Goal: Communication & Community: Answer question/provide support

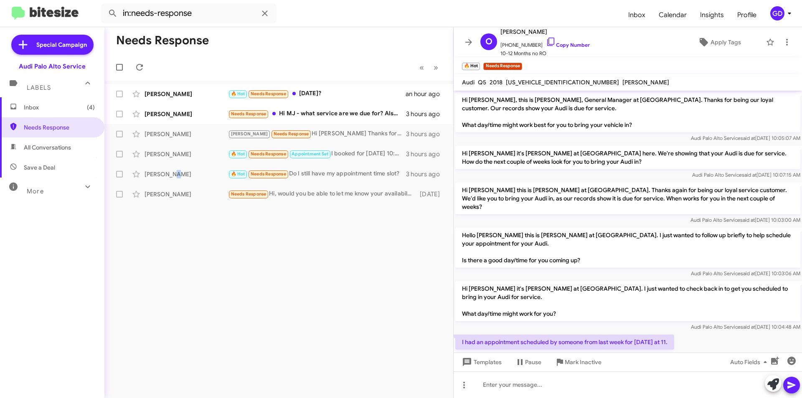
scroll to position [74, 0]
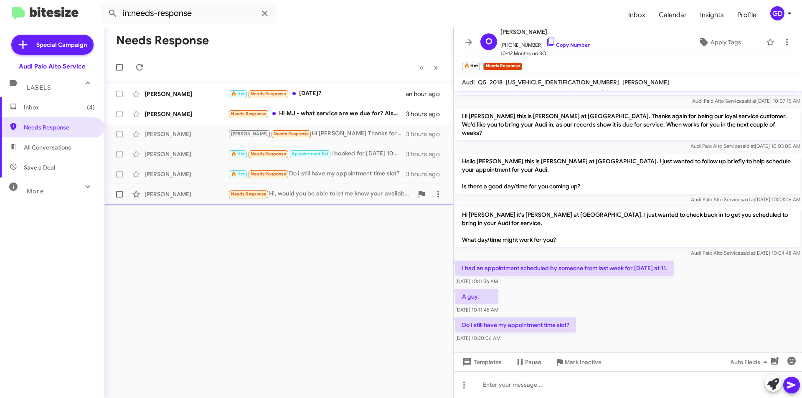
click at [288, 199] on div "Karina Laiwalla Needs Response Hi, would you be able to let me know your availa…" at bounding box center [278, 194] width 335 height 17
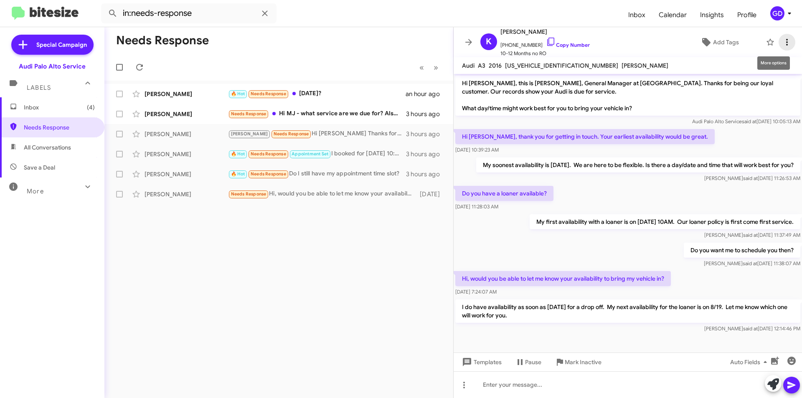
click at [779, 43] on span at bounding box center [787, 42] width 17 height 10
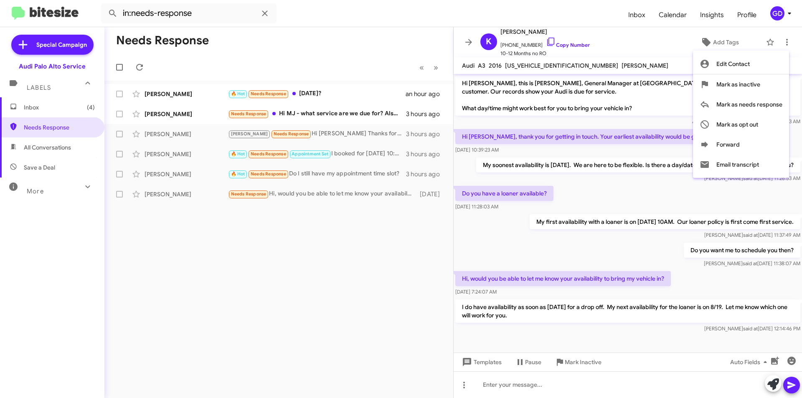
click at [355, 254] on div at bounding box center [401, 199] width 802 height 398
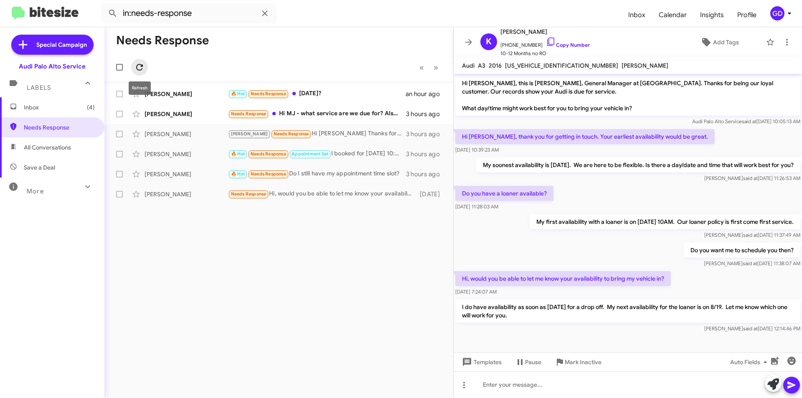
click at [141, 67] on icon at bounding box center [139, 67] width 10 height 10
click at [162, 175] on div "Olga Kobazeza" at bounding box center [187, 174] width 84 height 8
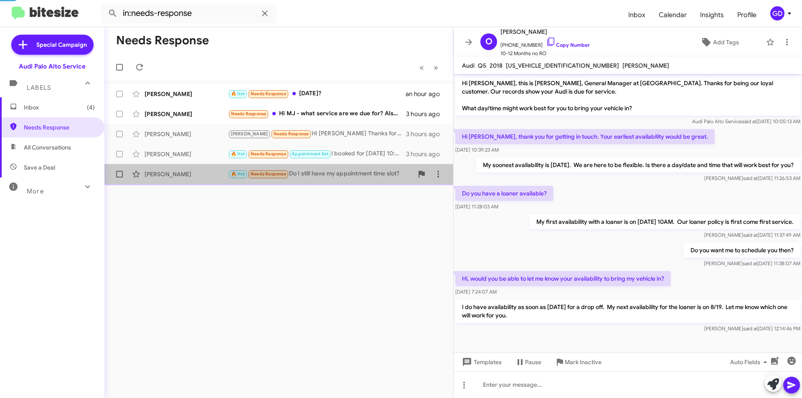
scroll to position [57, 0]
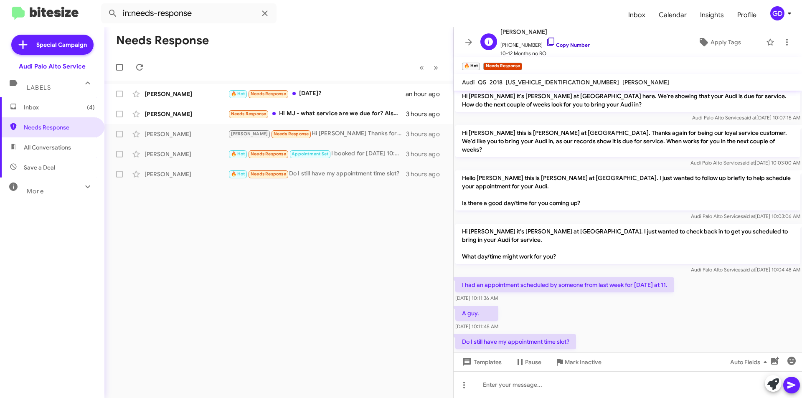
click at [566, 44] on link "Copy Number" at bounding box center [568, 45] width 44 height 6
click at [495, 390] on div at bounding box center [628, 384] width 348 height 27
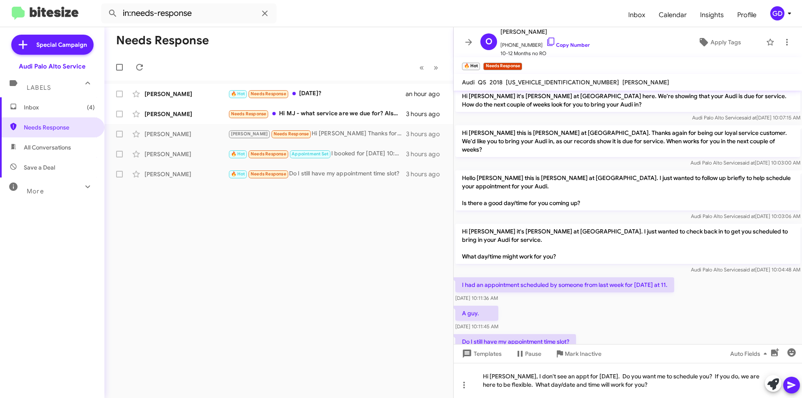
click at [789, 385] on icon at bounding box center [791, 385] width 10 height 10
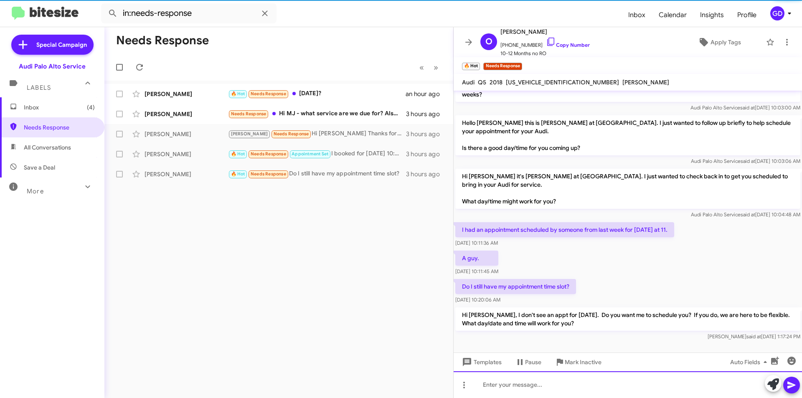
scroll to position [113, 0]
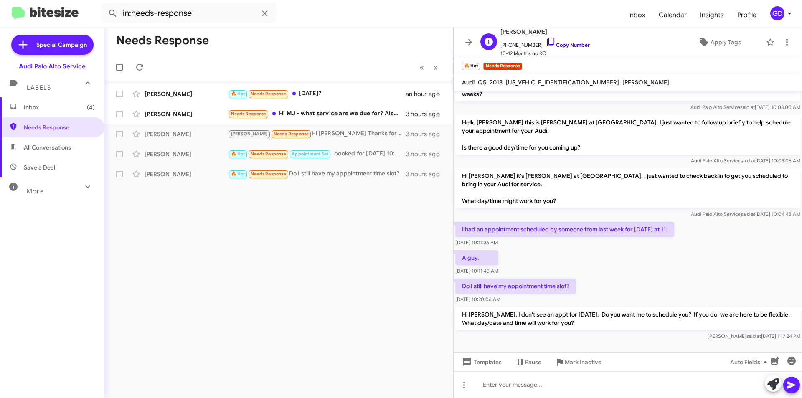
click at [566, 44] on link "Copy Number" at bounding box center [568, 45] width 44 height 6
click at [562, 44] on link "Copy Number" at bounding box center [568, 45] width 44 height 6
click at [291, 239] on div "Needs Response « Previous » Next Manisha Gupta 🔥 Hot Needs Response Tomorrow? a…" at bounding box center [278, 212] width 349 height 371
click at [161, 150] on div "Zhen Liao" at bounding box center [187, 154] width 84 height 8
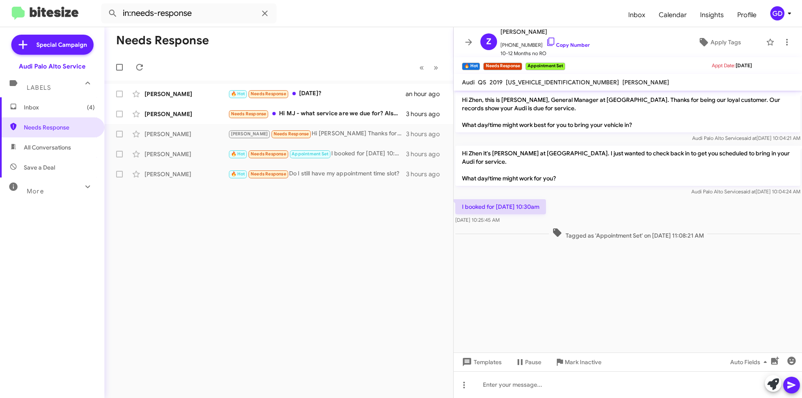
click at [611, 215] on div "I booked for Saturday 10:30am Aug 12, 2025, 10:25:45 AM" at bounding box center [628, 212] width 348 height 28
click at [566, 46] on link "Copy Number" at bounding box center [568, 45] width 44 height 6
drag, startPoint x: 492, startPoint y: 388, endPoint x: 501, endPoint y: 388, distance: 8.8
click at [494, 388] on div at bounding box center [628, 384] width 348 height 27
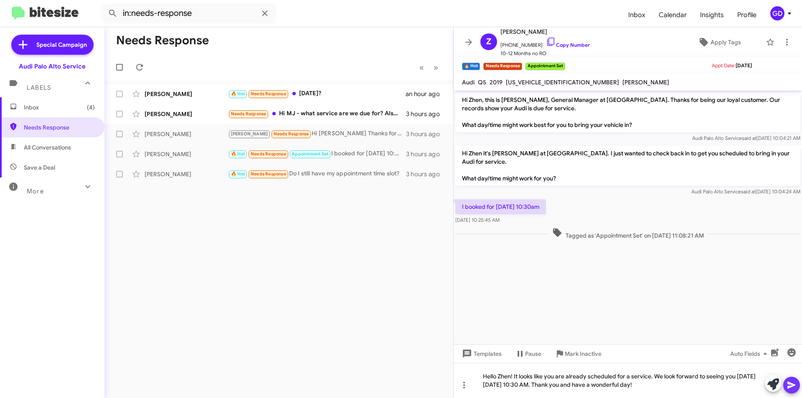
click at [789, 386] on icon at bounding box center [791, 385] width 8 height 7
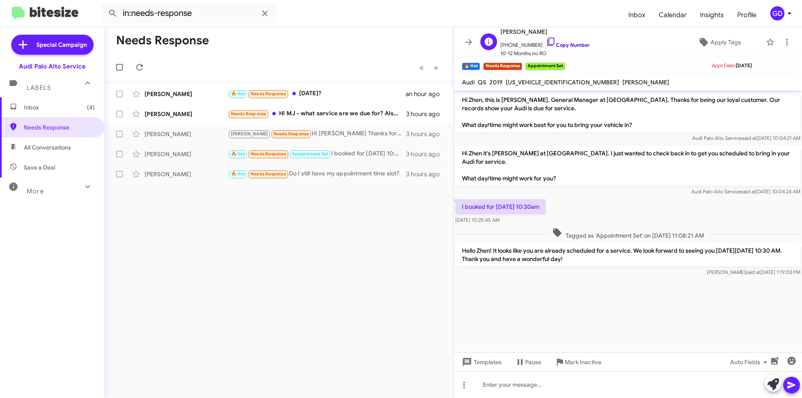
click at [558, 43] on link "Copy Number" at bounding box center [568, 45] width 44 height 6
click at [282, 256] on div "Needs Response « Previous » Next Manisha Gupta 🔥 Hot Needs Response Tomorrow? a…" at bounding box center [278, 212] width 349 height 371
click at [249, 274] on div "Needs Response « Previous » Next Manisha Gupta 🔥 Hot Needs Response Tomorrow? a…" at bounding box center [278, 212] width 349 height 371
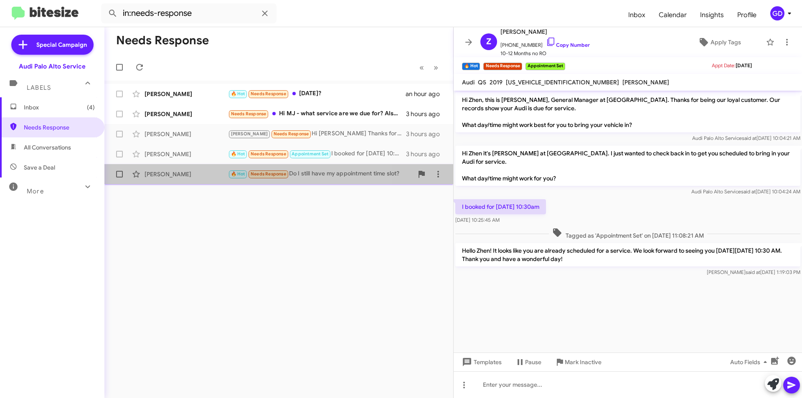
click at [157, 176] on div "Olga Kobazeza" at bounding box center [187, 174] width 84 height 8
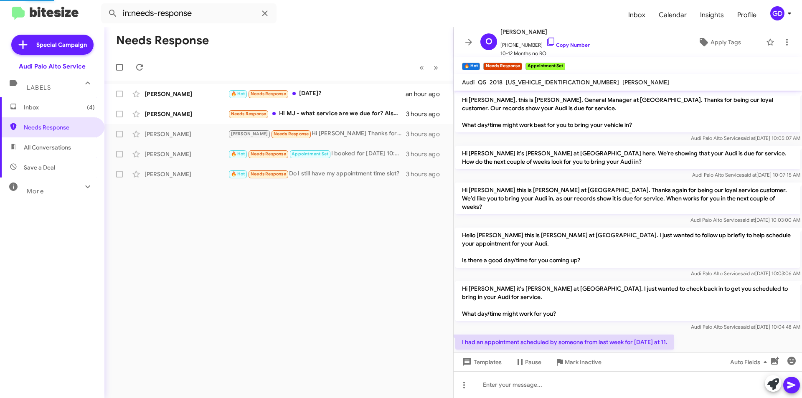
scroll to position [113, 0]
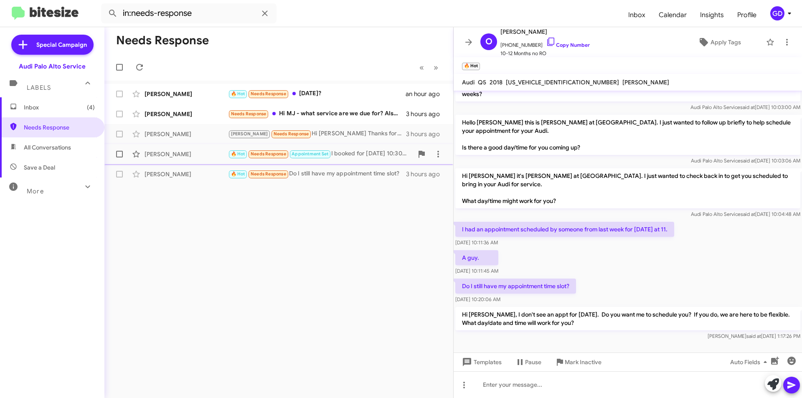
click at [167, 156] on div "Zhen Liao" at bounding box center [187, 154] width 84 height 8
click at [141, 67] on icon at bounding box center [139, 67] width 10 height 10
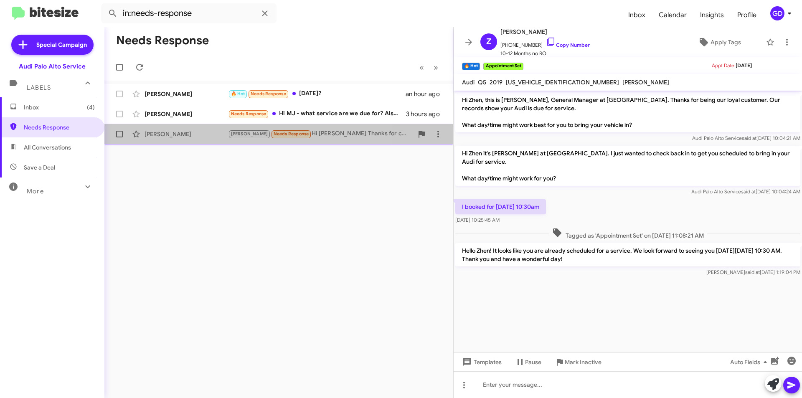
click at [157, 132] on div "Karthikeyan Kannappan" at bounding box center [187, 134] width 84 height 8
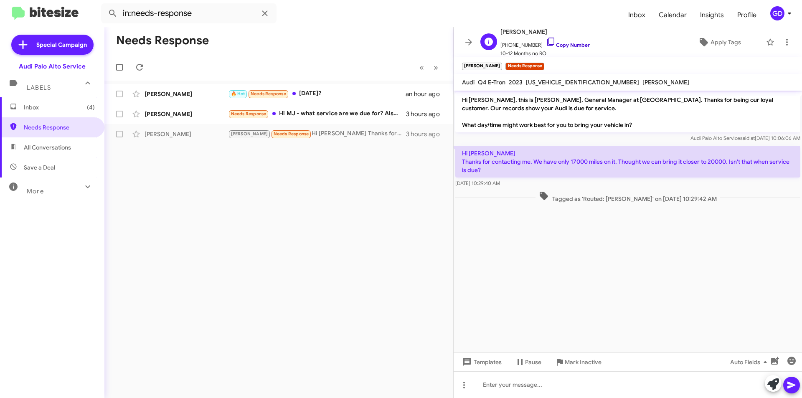
click at [560, 43] on link "Copy Number" at bounding box center [568, 45] width 44 height 6
drag, startPoint x: 487, startPoint y: 387, endPoint x: 494, endPoint y: 386, distance: 7.1
click at [488, 387] on div at bounding box center [628, 384] width 348 height 27
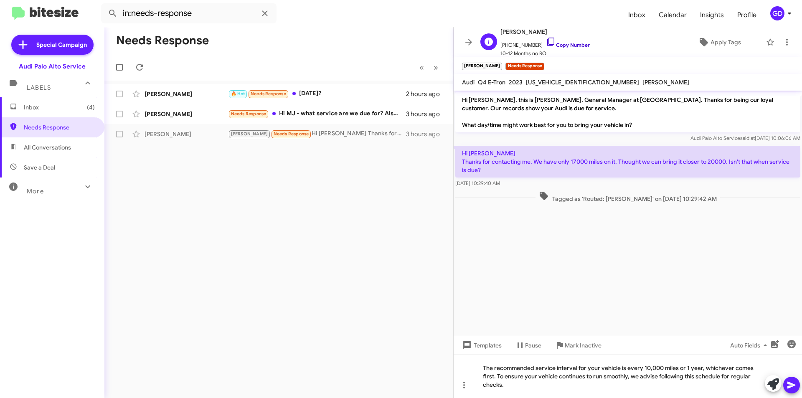
click at [567, 45] on link "Copy Number" at bounding box center [568, 45] width 44 height 6
click at [507, 386] on div "The recommended service interval for your vehicle is every 10,000 miles or 1 ye…" at bounding box center [628, 376] width 348 height 43
click at [789, 386] on icon at bounding box center [791, 385] width 8 height 7
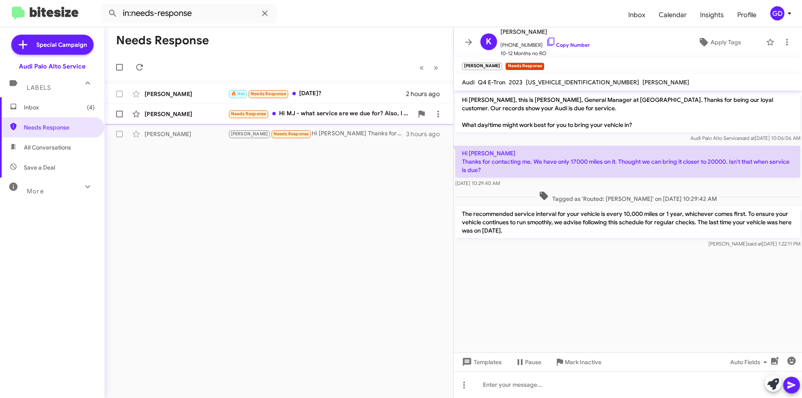
click at [171, 114] on div "Matthew King" at bounding box center [187, 114] width 84 height 8
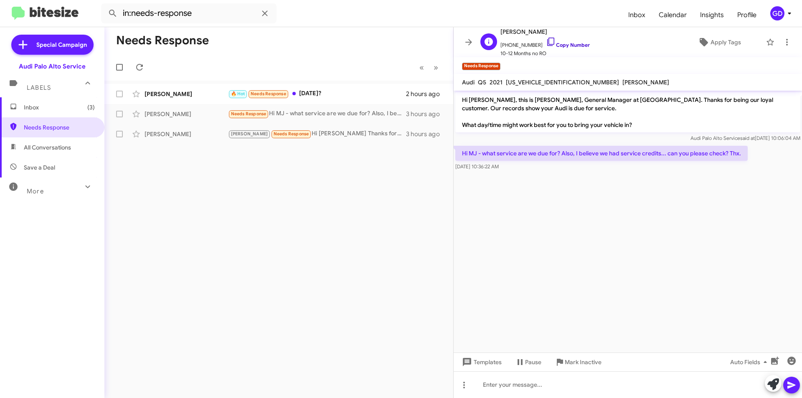
click at [567, 45] on link "Copy Number" at bounding box center [568, 45] width 44 height 6
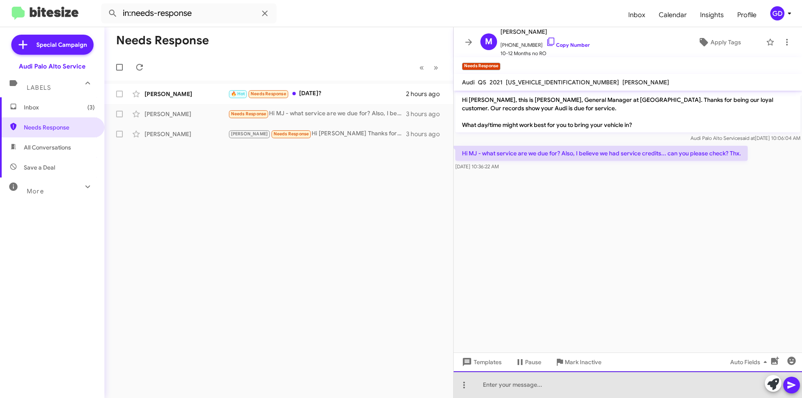
click at [483, 388] on div at bounding box center [628, 384] width 348 height 27
click at [482, 385] on div "I can look that up for you. Do you have the current mileage on your vehicle?" at bounding box center [628, 384] width 348 height 27
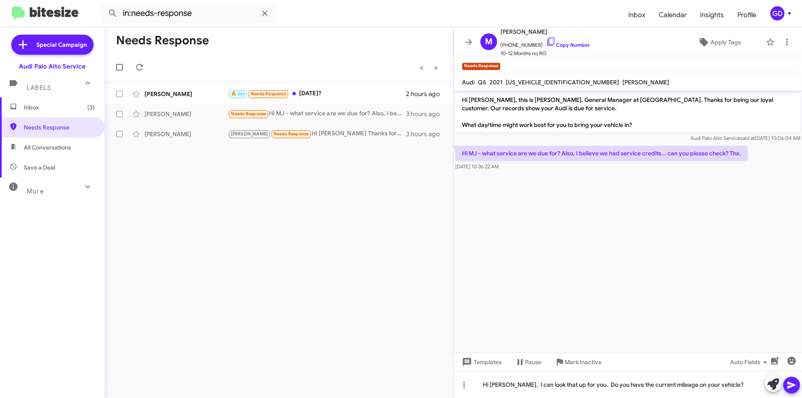
click at [796, 386] on icon at bounding box center [791, 385] width 10 height 10
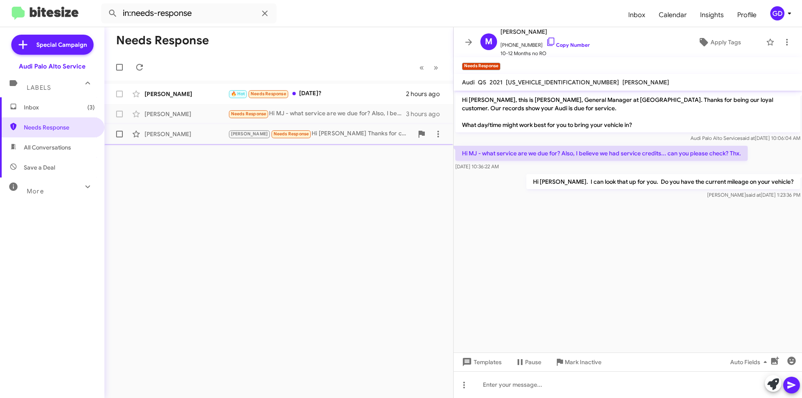
click at [155, 135] on div "Karthikeyan Kannappan" at bounding box center [187, 134] width 84 height 8
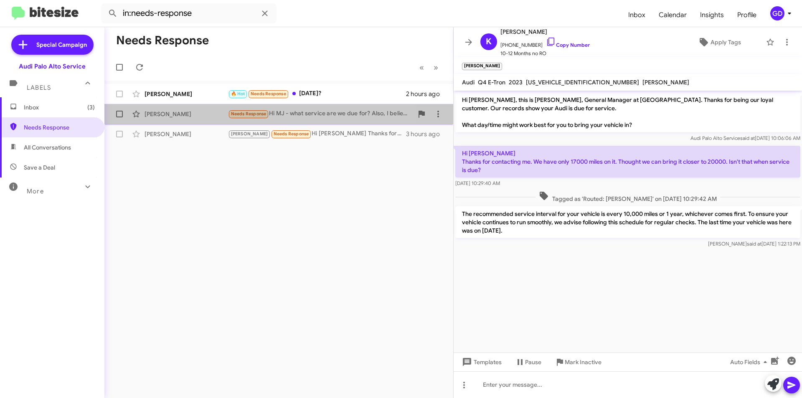
click at [169, 111] on div "Matthew King" at bounding box center [187, 114] width 84 height 8
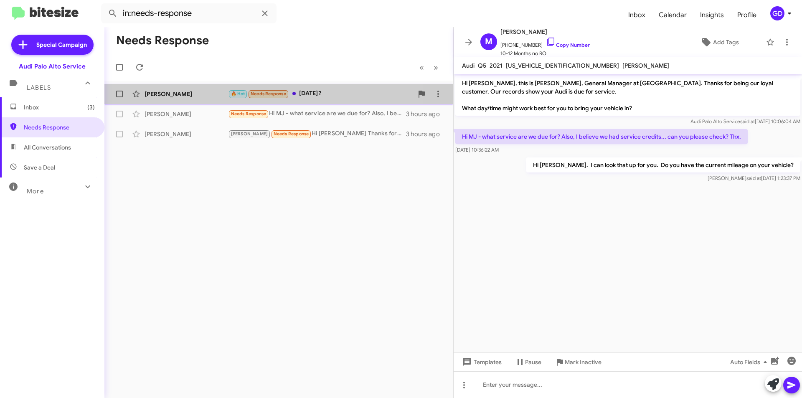
click at [173, 92] on div "Manisha Gupta" at bounding box center [187, 94] width 84 height 8
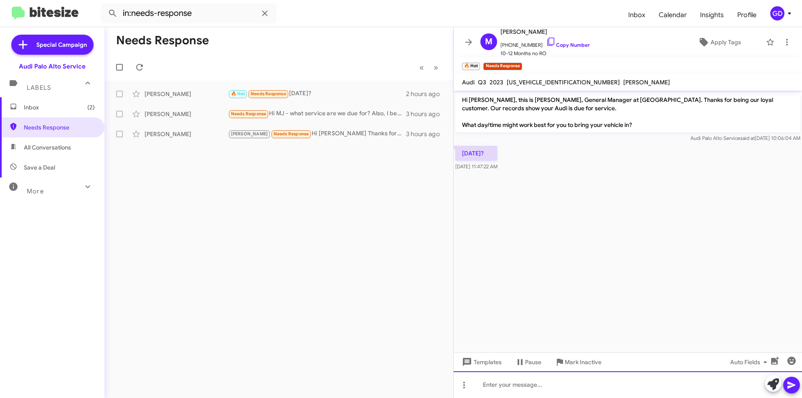
click at [490, 385] on div at bounding box center [628, 384] width 348 height 27
click at [488, 388] on div at bounding box center [628, 384] width 348 height 27
click at [786, 383] on icon at bounding box center [791, 385] width 10 height 10
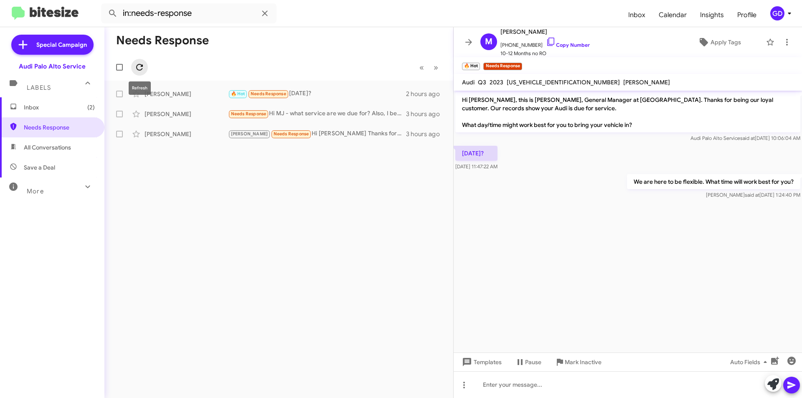
click at [138, 66] on icon at bounding box center [139, 67] width 10 height 10
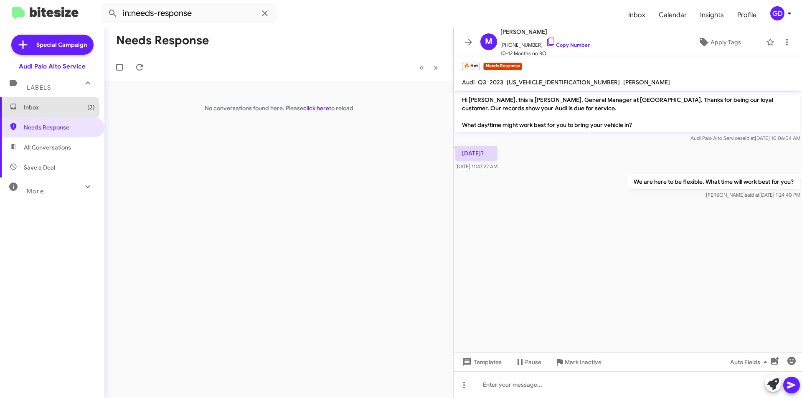
click at [35, 109] on span "Inbox (2)" at bounding box center [59, 107] width 71 height 8
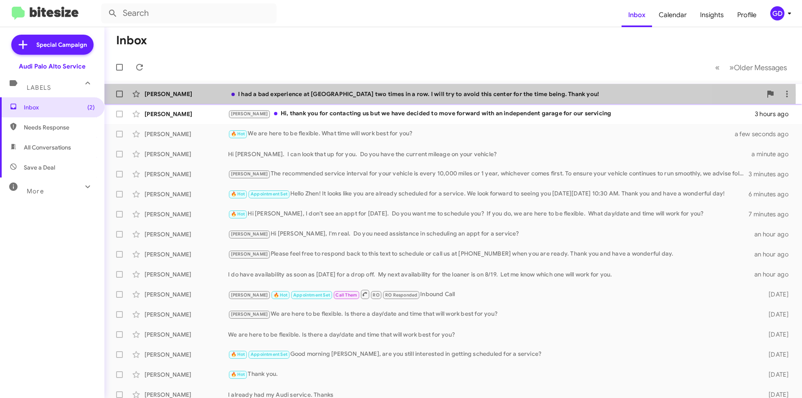
click at [170, 94] on div "Varun Santhaseelan" at bounding box center [187, 94] width 84 height 8
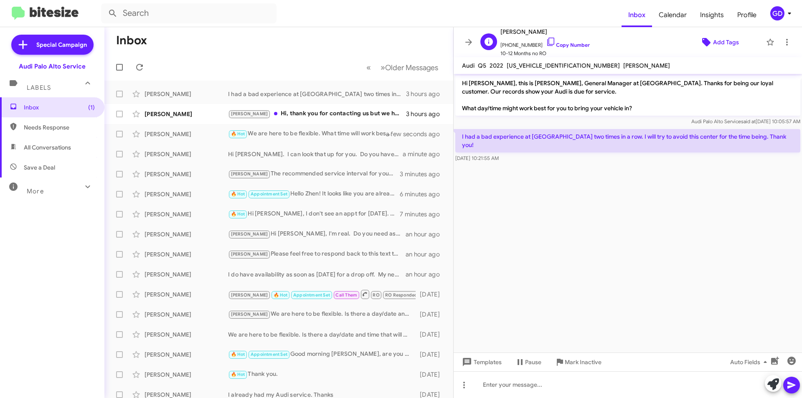
click at [721, 41] on span "Add Tags" at bounding box center [726, 42] width 26 height 15
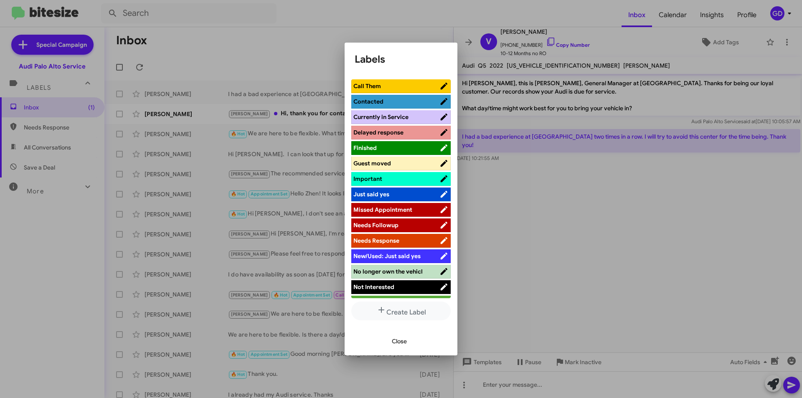
scroll to position [334, 0]
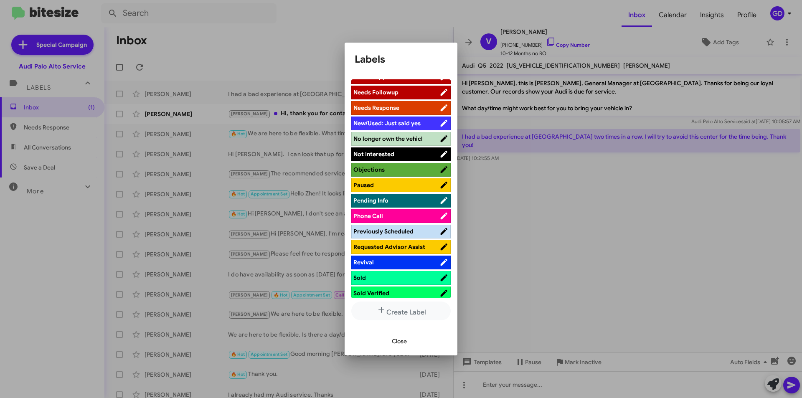
click at [370, 157] on span "Not Interested" at bounding box center [373, 154] width 41 height 8
click at [393, 340] on span "Close" at bounding box center [399, 341] width 15 height 15
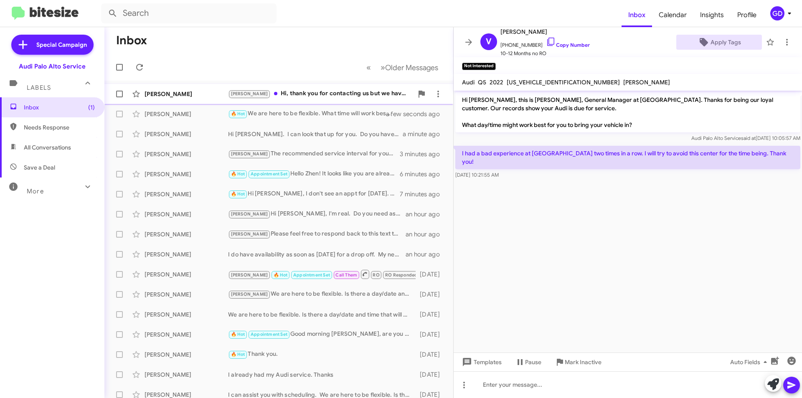
click at [159, 96] on div "Ken Russell" at bounding box center [187, 94] width 84 height 8
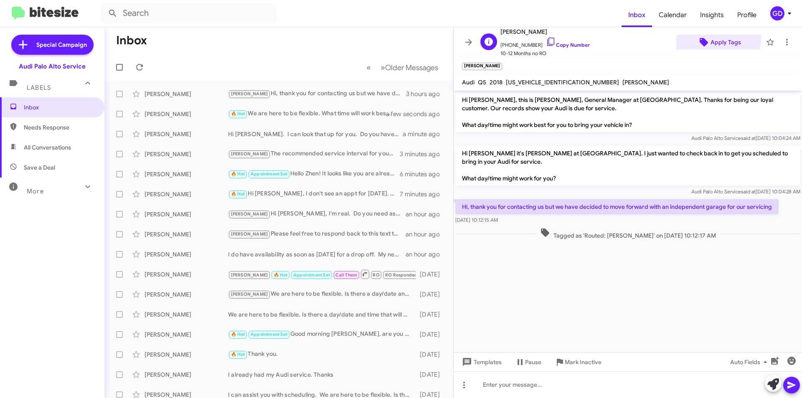
click at [710, 41] on span "Apply Tags" at bounding box center [725, 42] width 30 height 15
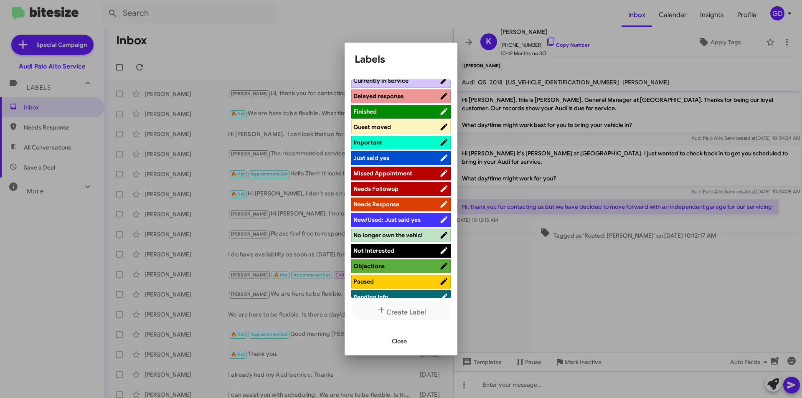
scroll to position [334, 0]
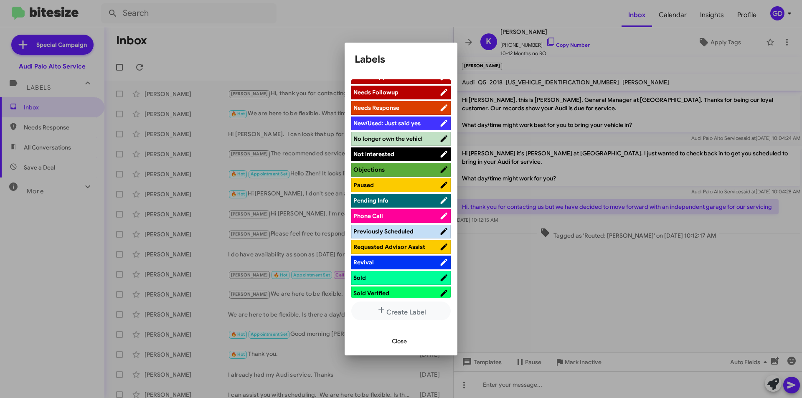
click at [382, 152] on span "Not Interested" at bounding box center [373, 154] width 41 height 8
click at [399, 343] on span "Close" at bounding box center [399, 341] width 15 height 15
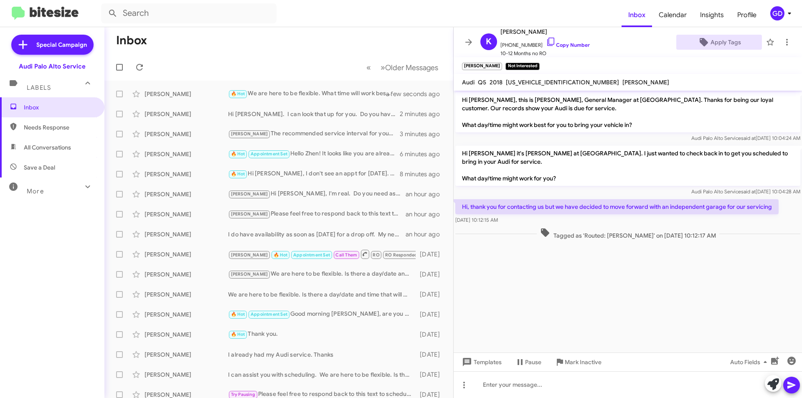
click at [36, 128] on span "Needs Response" at bounding box center [59, 127] width 71 height 8
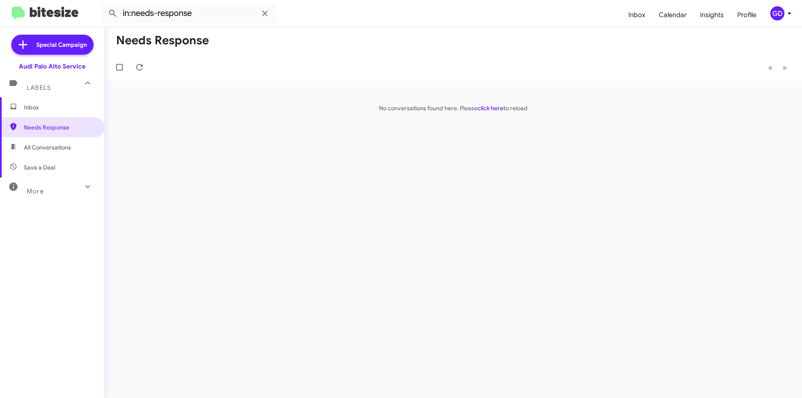
click at [41, 149] on span "All Conversations" at bounding box center [47, 147] width 47 height 8
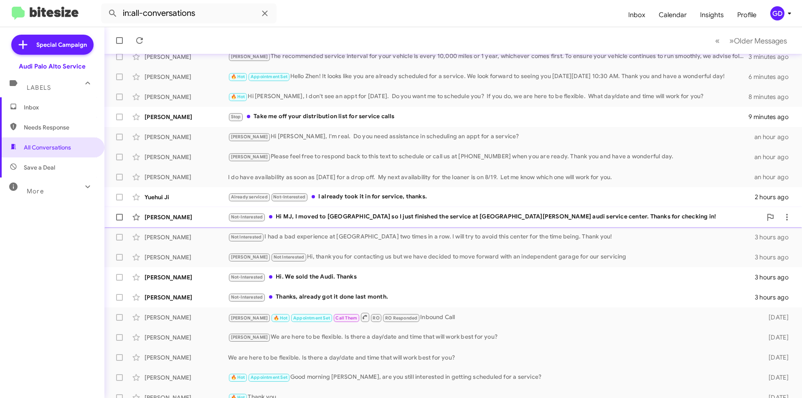
scroll to position [87, 0]
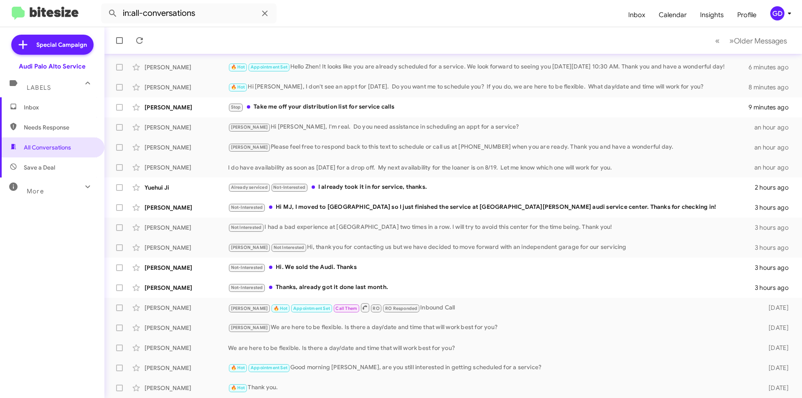
click at [42, 171] on span "Save a Deal" at bounding box center [39, 167] width 31 height 8
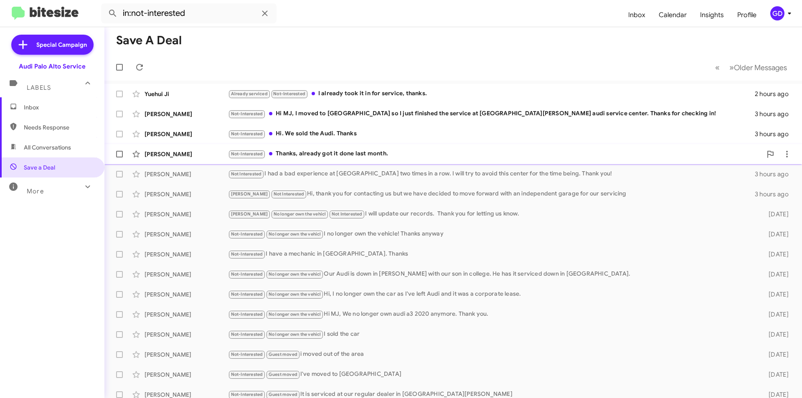
click at [166, 156] on div "Mike Fujita" at bounding box center [187, 154] width 84 height 8
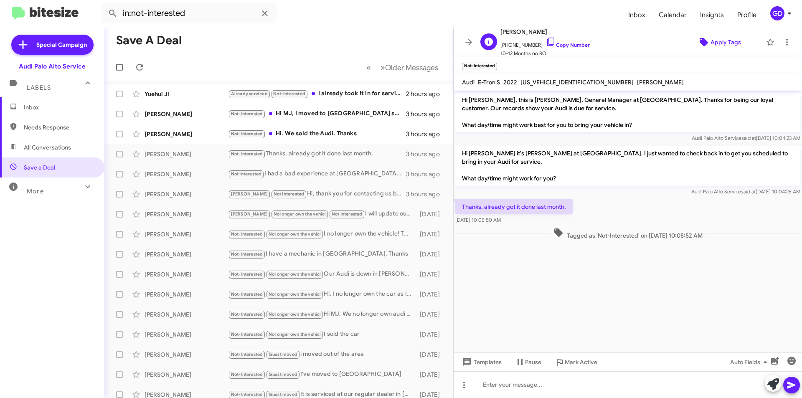
click at [716, 42] on span "Apply Tags" at bounding box center [725, 42] width 30 height 15
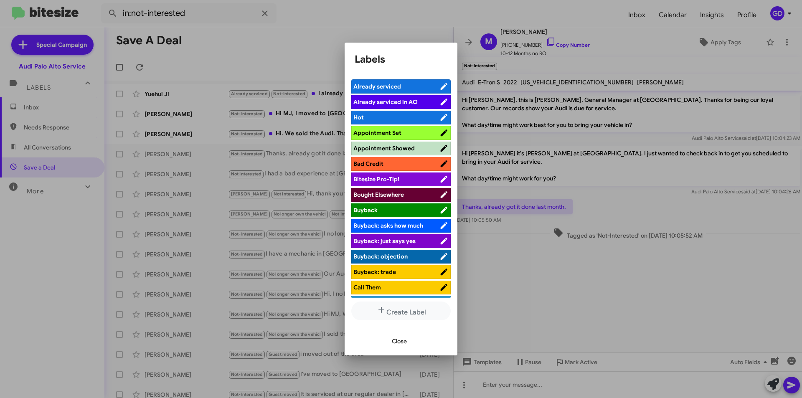
click at [394, 86] on span "Already serviced" at bounding box center [377, 87] width 48 height 8
click at [398, 342] on span "Close" at bounding box center [399, 341] width 15 height 15
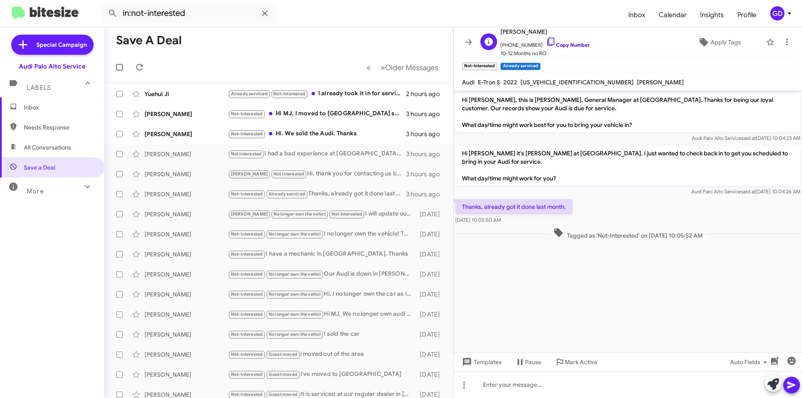
click at [566, 46] on link "Copy Number" at bounding box center [568, 45] width 44 height 6
click at [557, 43] on link "Copy Number" at bounding box center [568, 45] width 44 height 6
click at [495, 61] on span "×" at bounding box center [495, 62] width 7 height 10
click at [143, 68] on icon at bounding box center [139, 67] width 10 height 10
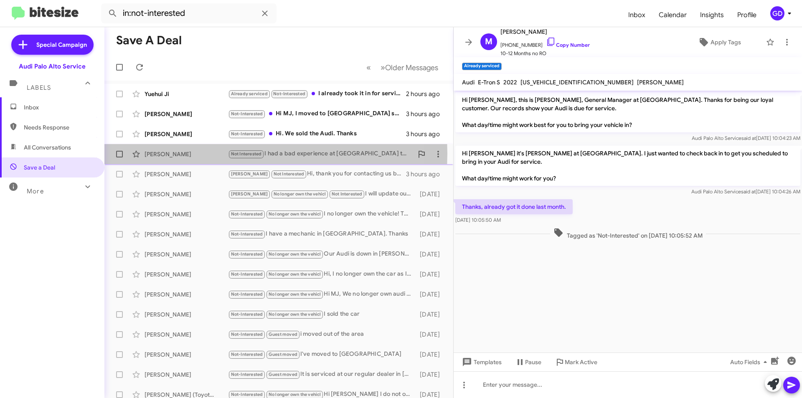
click at [170, 154] on div "Varun Santhaseelan" at bounding box center [187, 154] width 84 height 8
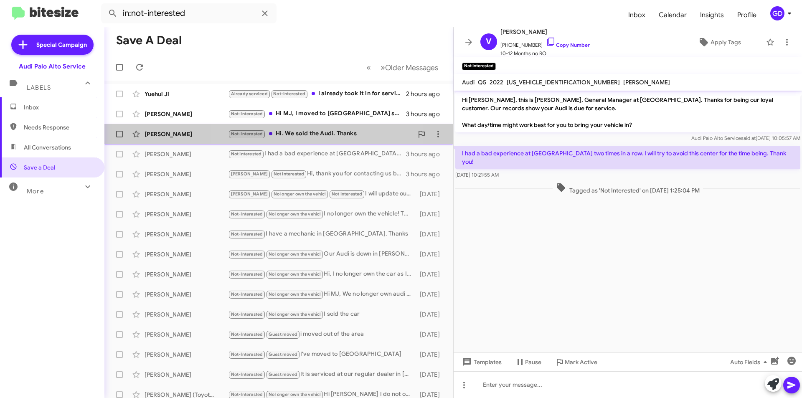
click at [327, 134] on div "Not-Interested Hi. We sold the Audi. Thanks" at bounding box center [320, 134] width 185 height 10
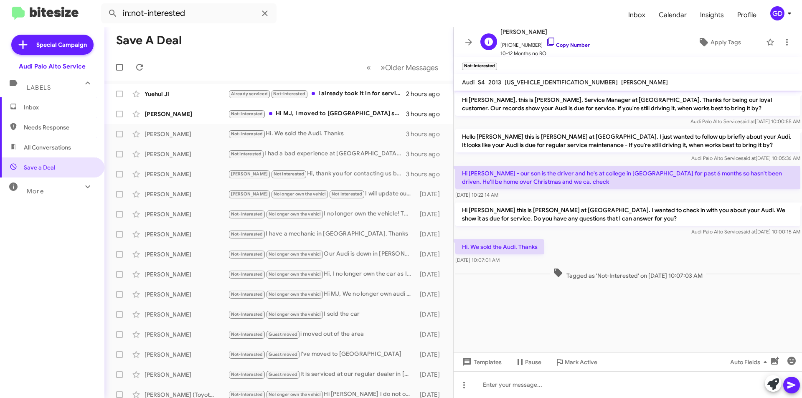
click at [561, 44] on link "Copy Number" at bounding box center [568, 45] width 44 height 6
click at [718, 43] on span "Apply Tags" at bounding box center [725, 42] width 30 height 15
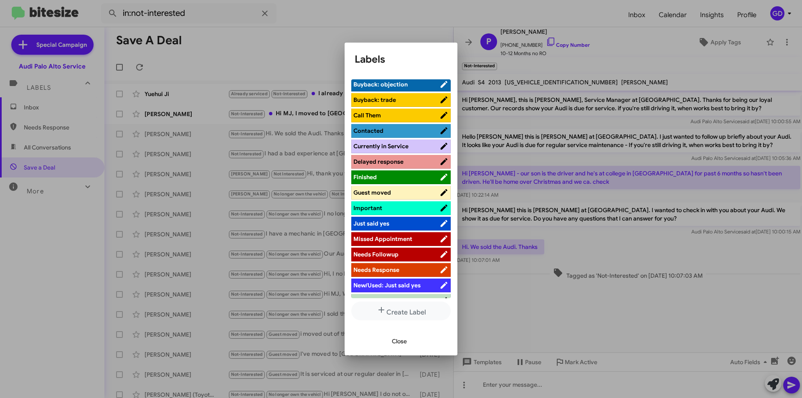
scroll to position [292, 0]
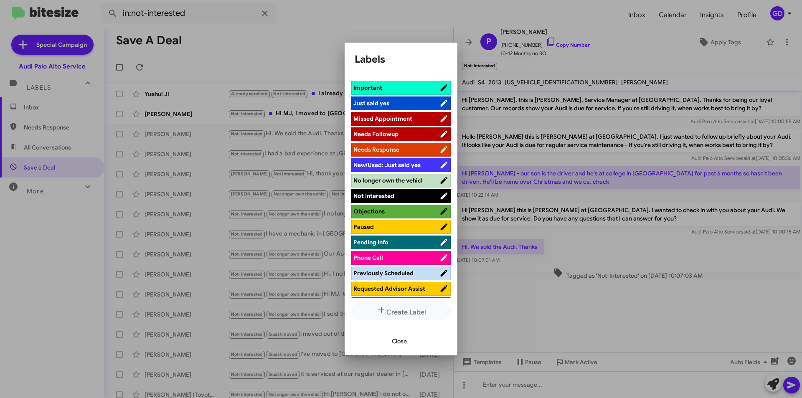
click at [388, 182] on span "No longer own the vehicl" at bounding box center [387, 181] width 69 height 8
click at [401, 343] on span "Close" at bounding box center [399, 341] width 15 height 15
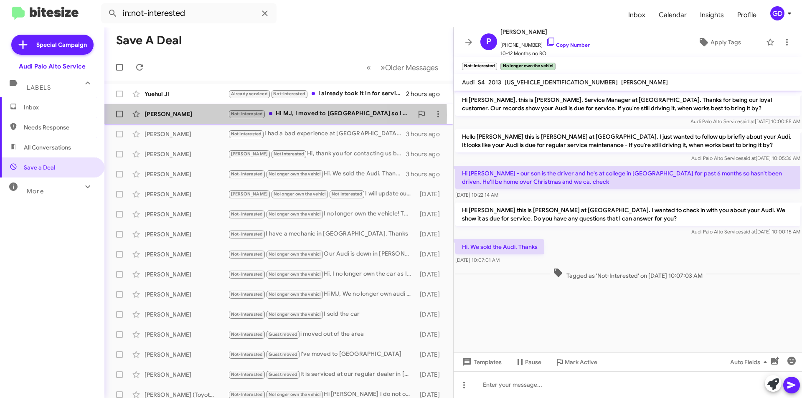
click at [152, 115] on div "Tianyi Yu" at bounding box center [187, 114] width 84 height 8
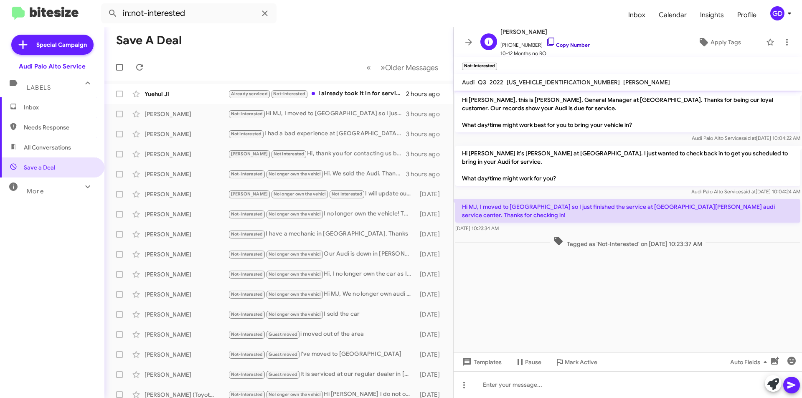
click at [563, 44] on link "Copy Number" at bounding box center [568, 45] width 44 height 6
click at [710, 41] on span "Apply Tags" at bounding box center [725, 42] width 30 height 15
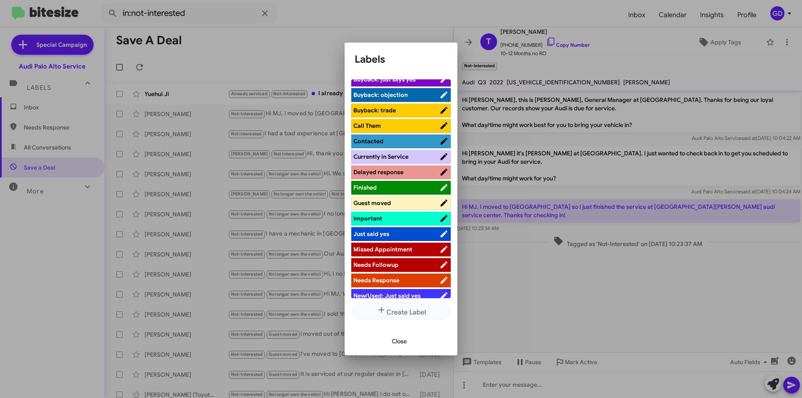
scroll to position [167, 0]
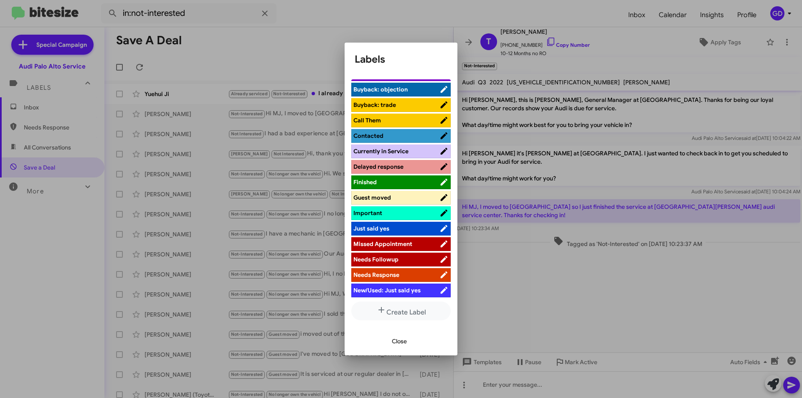
click at [378, 203] on li "Guest moved" at bounding box center [400, 198] width 99 height 14
click at [403, 196] on span "Guest moved" at bounding box center [396, 197] width 86 height 8
click at [399, 343] on span "Close" at bounding box center [399, 341] width 15 height 15
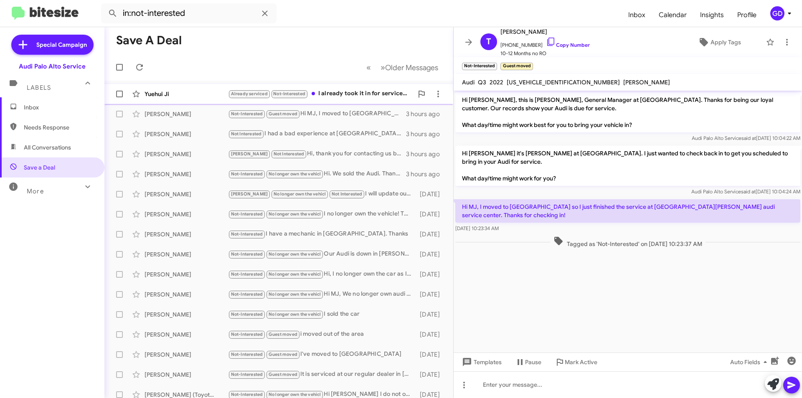
click at [157, 96] on div "Yuehui Ji" at bounding box center [187, 94] width 84 height 8
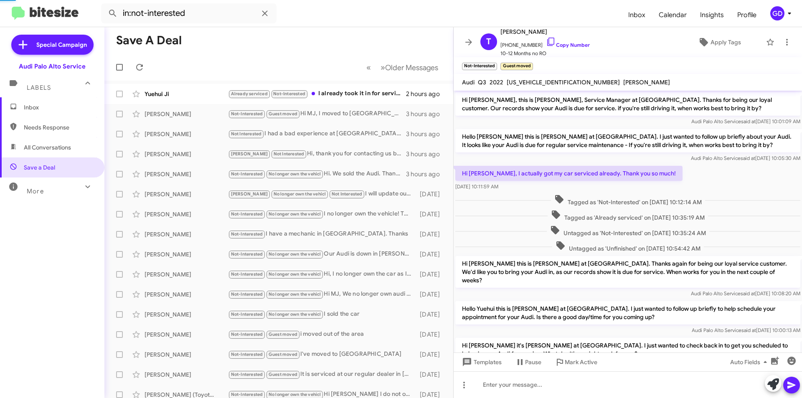
scroll to position [120, 0]
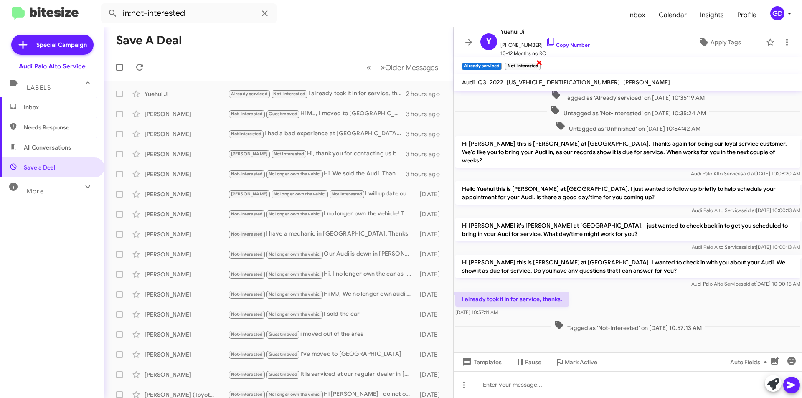
click at [540, 62] on span "×" at bounding box center [539, 62] width 7 height 10
click at [718, 39] on span "Apply Tags" at bounding box center [725, 42] width 30 height 15
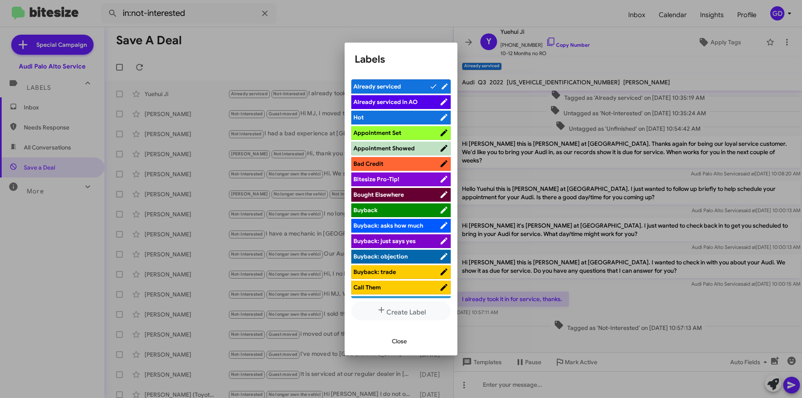
click at [397, 342] on span "Close" at bounding box center [399, 341] width 15 height 15
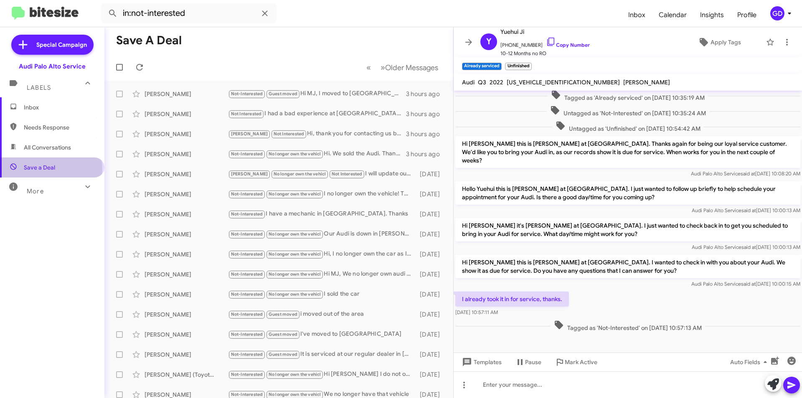
click at [51, 169] on span "Save a Deal" at bounding box center [39, 167] width 31 height 8
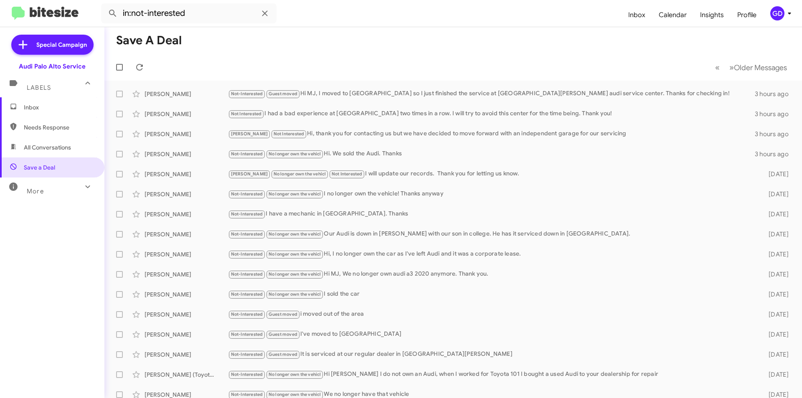
click at [34, 148] on span "All Conversations" at bounding box center [47, 147] width 47 height 8
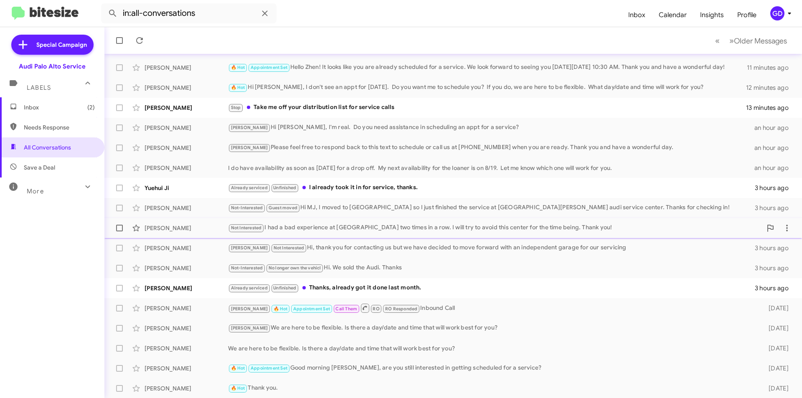
scroll to position [87, 0]
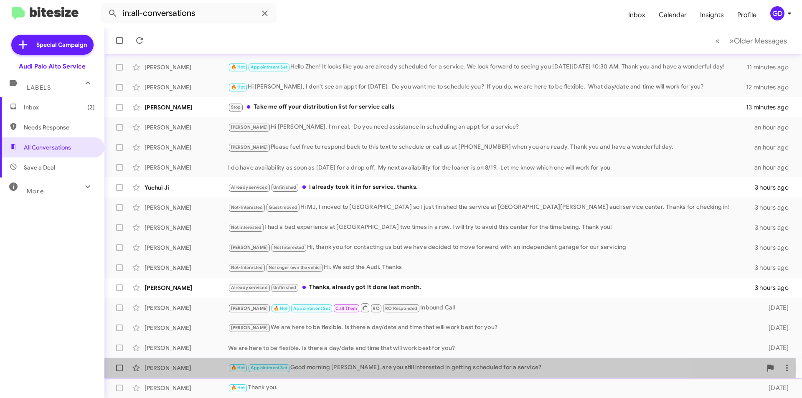
click at [318, 368] on div "🔥 Hot Appointment Set Good morning Qianshu, are you still interested in getting…" at bounding box center [495, 368] width 534 height 10
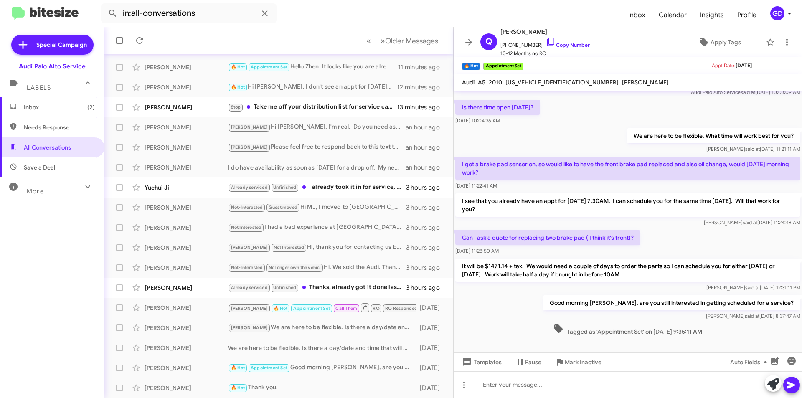
scroll to position [105, 0]
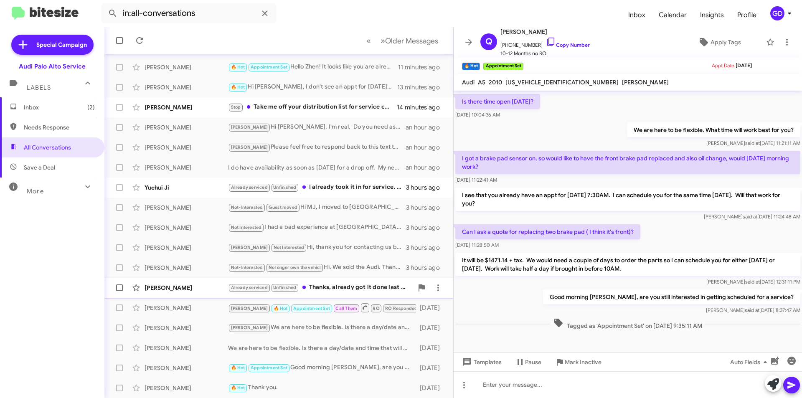
click at [164, 287] on div "Mike Fujita" at bounding box center [187, 288] width 84 height 8
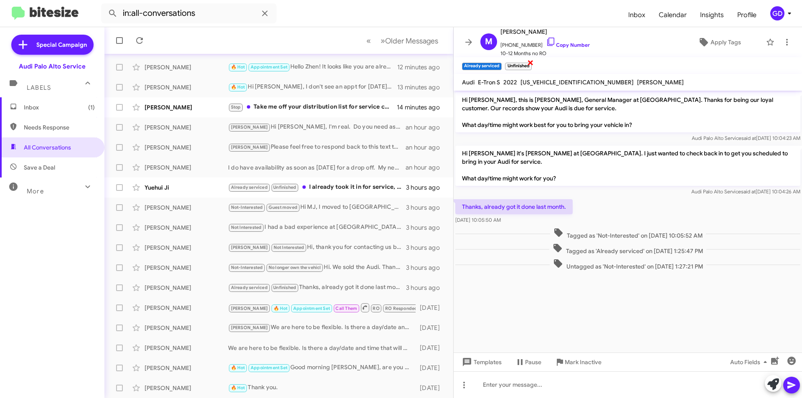
click at [529, 62] on span "×" at bounding box center [530, 62] width 7 height 10
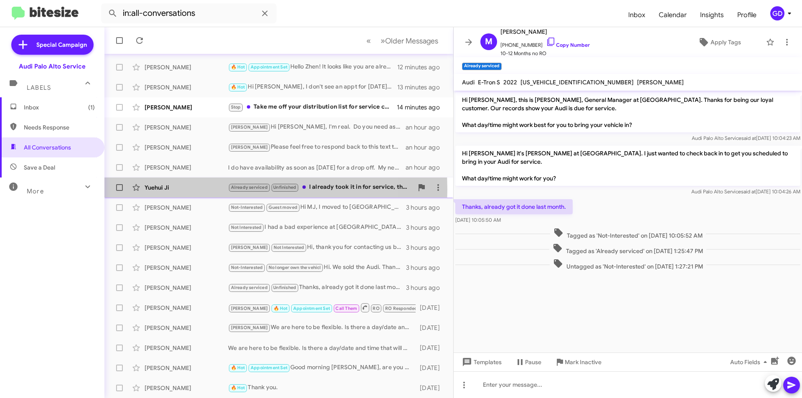
click at [158, 190] on div "Yuehui Ji" at bounding box center [187, 187] width 84 height 8
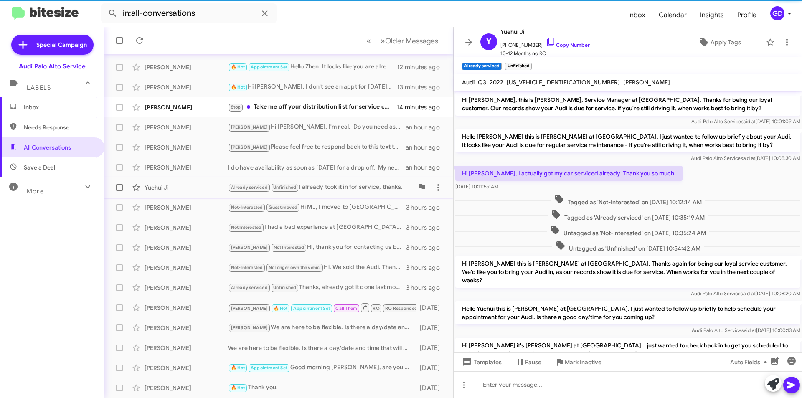
scroll to position [137, 0]
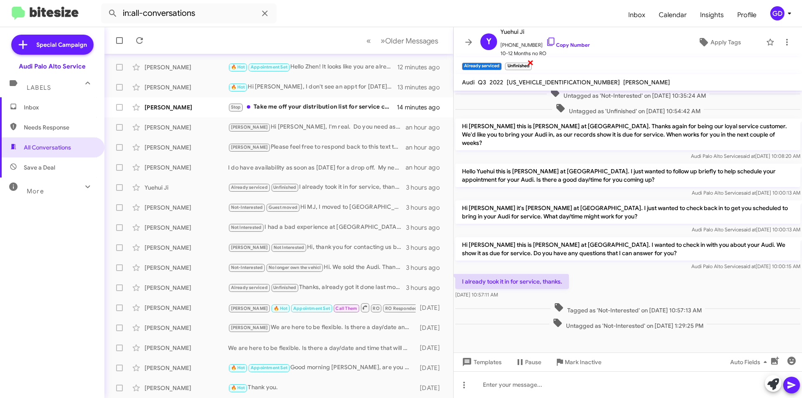
click at [529, 62] on span "×" at bounding box center [530, 62] width 7 height 10
click at [567, 44] on link "Copy Number" at bounding box center [568, 45] width 44 height 6
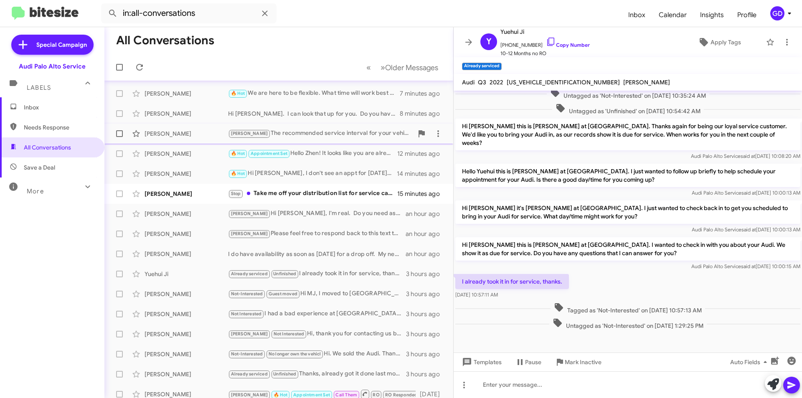
scroll to position [0, 0]
drag, startPoint x: 165, startPoint y: 196, endPoint x: 174, endPoint y: 196, distance: 8.4
click at [165, 196] on div "Jeffrey Gordon" at bounding box center [187, 194] width 84 height 8
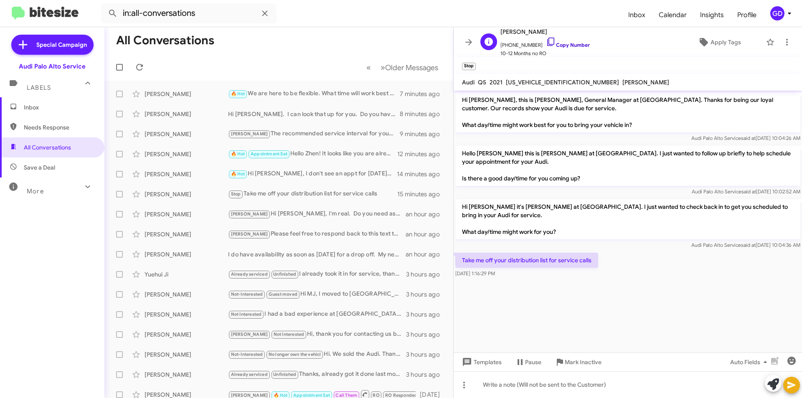
click at [555, 46] on link "Copy Number" at bounding box center [568, 45] width 44 height 6
click at [713, 39] on span "Apply Tags" at bounding box center [725, 42] width 30 height 15
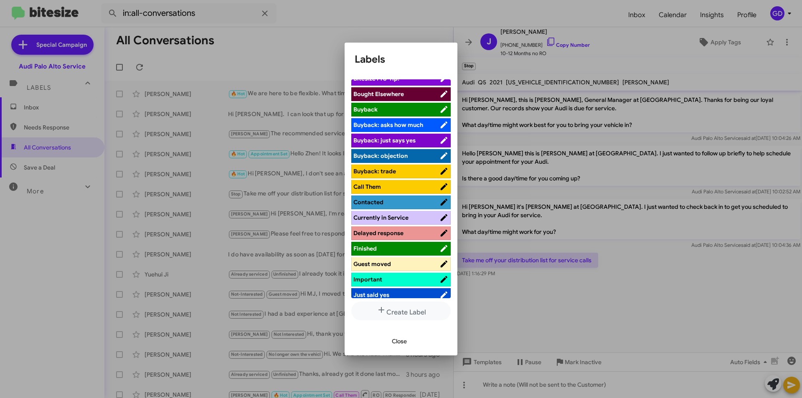
scroll to position [292, 0]
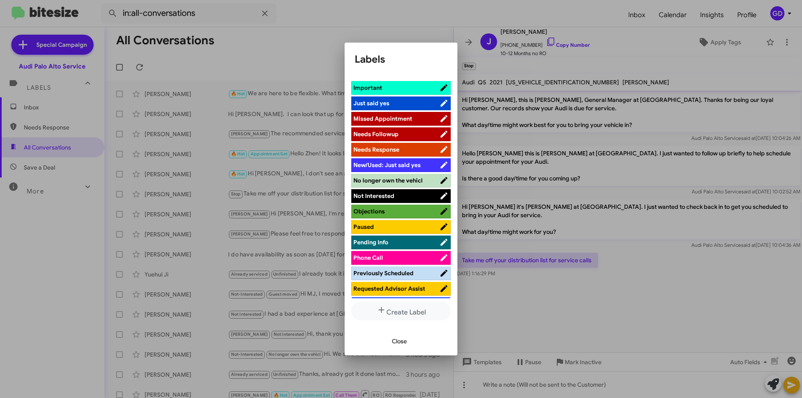
click at [375, 197] on span "Not Interested" at bounding box center [373, 196] width 41 height 8
click at [399, 343] on span "Close" at bounding box center [399, 341] width 15 height 15
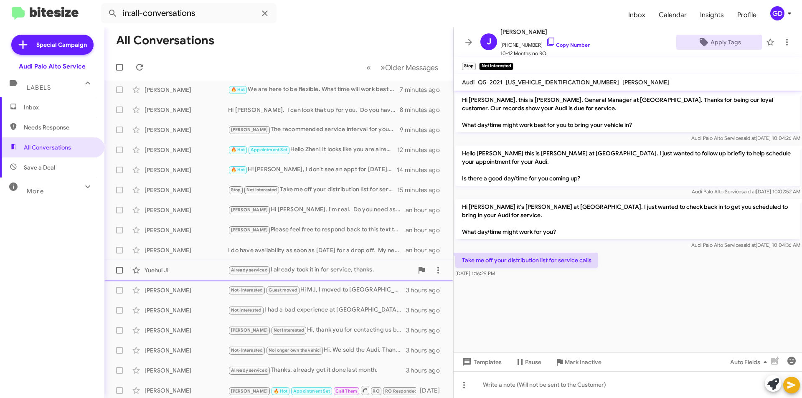
scroll to position [0, 0]
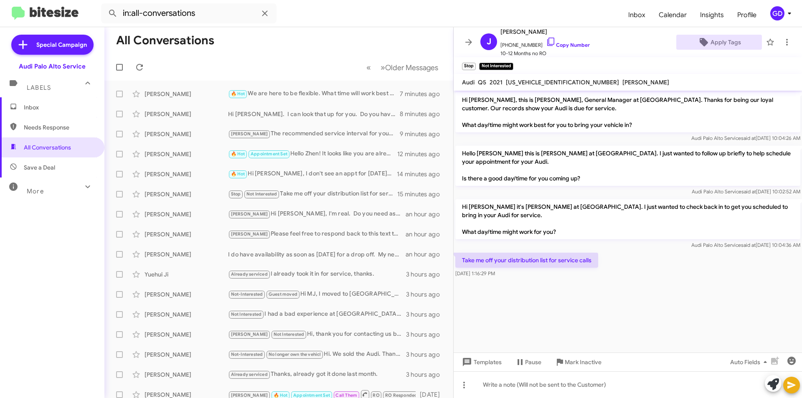
click at [43, 167] on span "Save a Deal" at bounding box center [39, 167] width 31 height 8
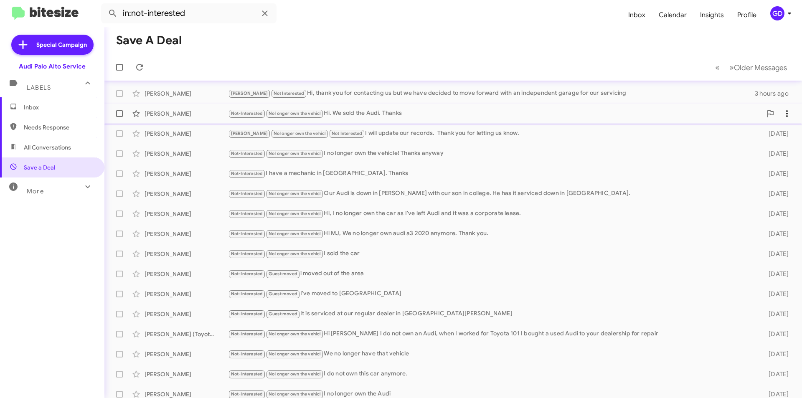
scroll to position [87, 0]
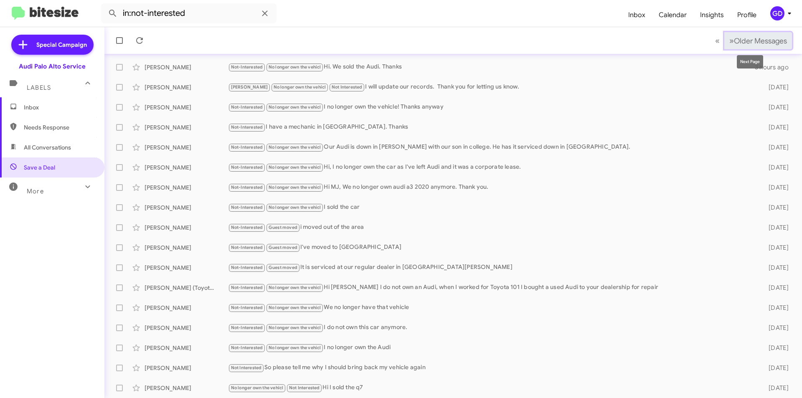
click at [755, 42] on span "Older Messages" at bounding box center [760, 40] width 53 height 9
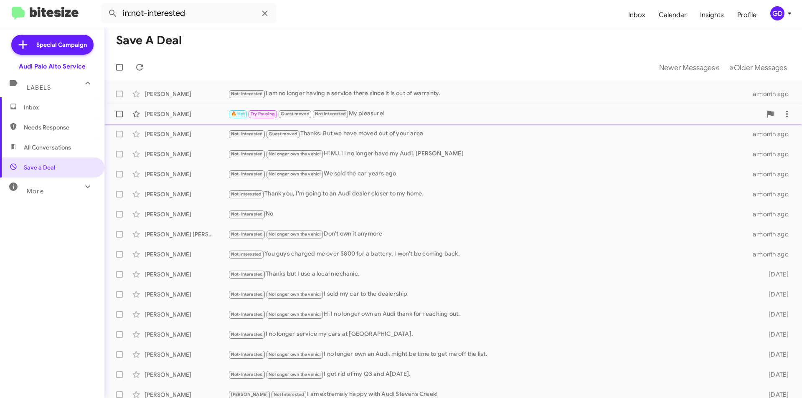
click at [160, 115] on div "Baris Cetinok" at bounding box center [187, 114] width 84 height 8
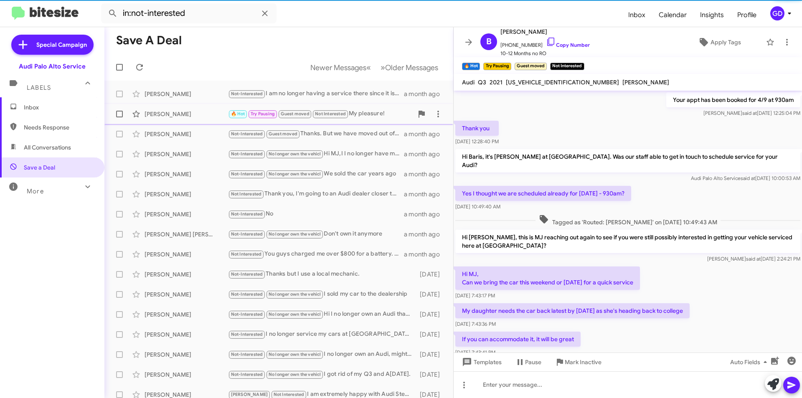
scroll to position [330, 0]
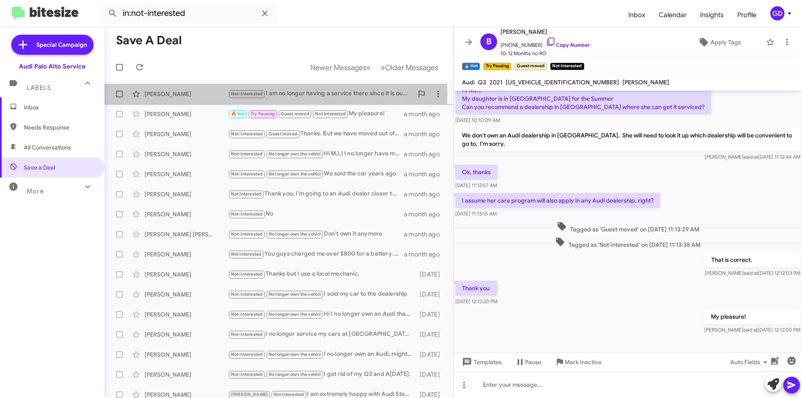
click at [162, 95] on div "Sarah Rosendahl" at bounding box center [187, 94] width 84 height 8
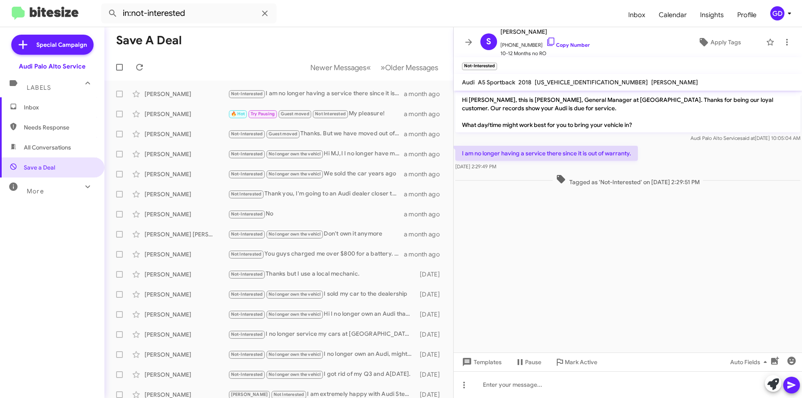
click at [52, 150] on span "All Conversations" at bounding box center [47, 147] width 47 height 8
type input "in:all-conversations"
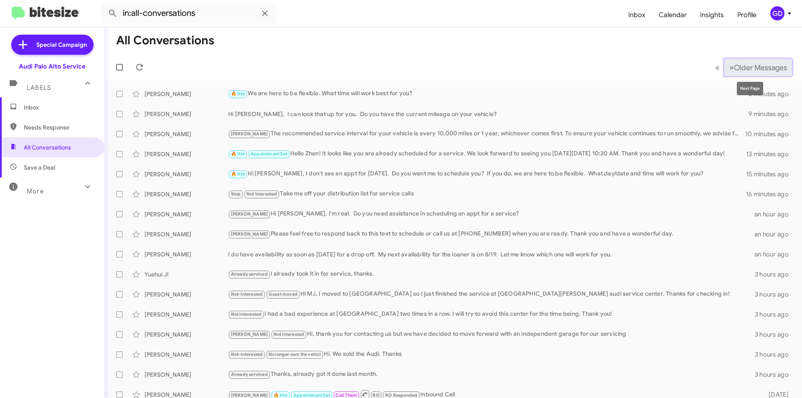
click at [737, 68] on span "Older Messages" at bounding box center [760, 67] width 53 height 9
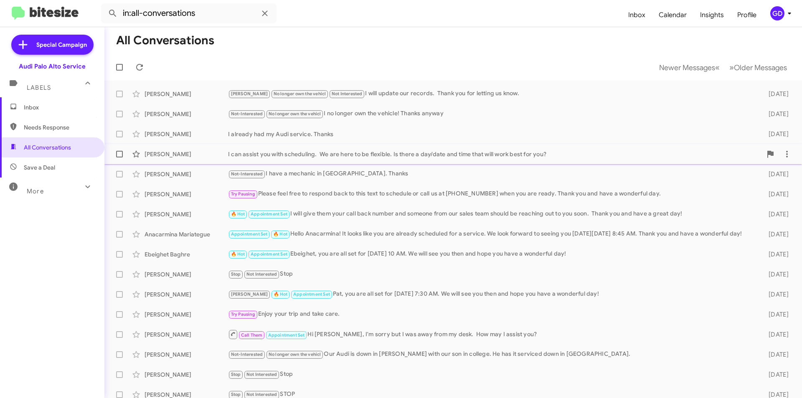
click at [166, 155] on div "Chad Skinner" at bounding box center [187, 154] width 84 height 8
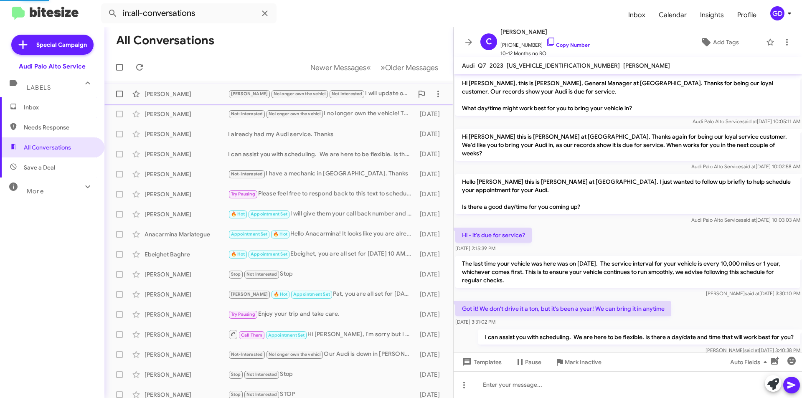
scroll to position [10, 0]
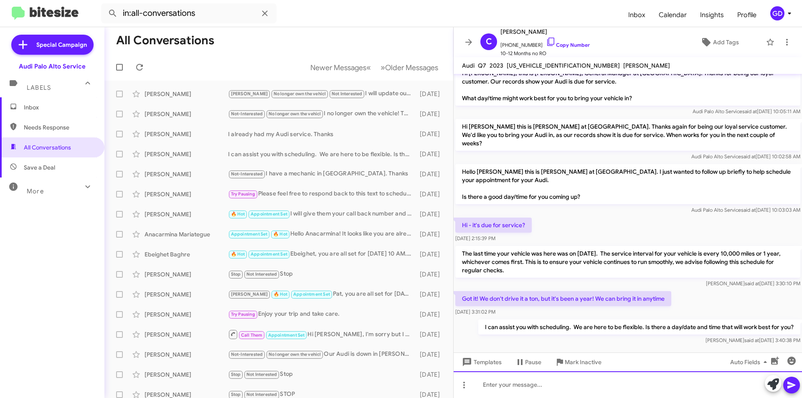
click at [489, 387] on div at bounding box center [628, 384] width 348 height 27
click at [39, 107] on span "Inbox" at bounding box center [59, 107] width 71 height 8
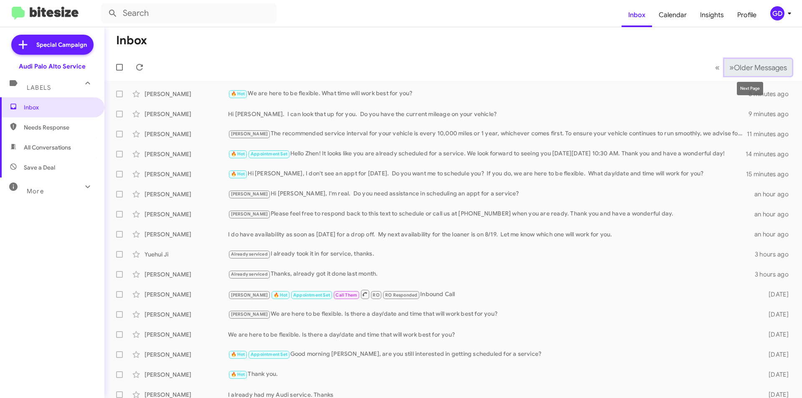
click at [731, 72] on button "» Next Older Messages" at bounding box center [758, 67] width 68 height 17
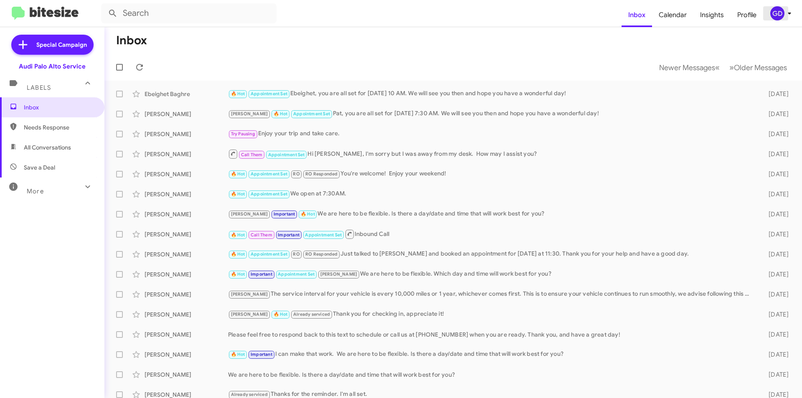
click at [780, 14] on div "GD" at bounding box center [777, 13] width 14 height 14
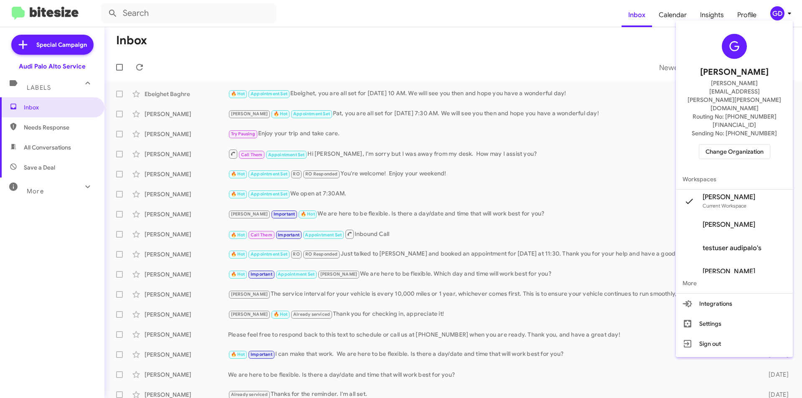
click at [735, 145] on span "Change Organization" at bounding box center [734, 152] width 58 height 14
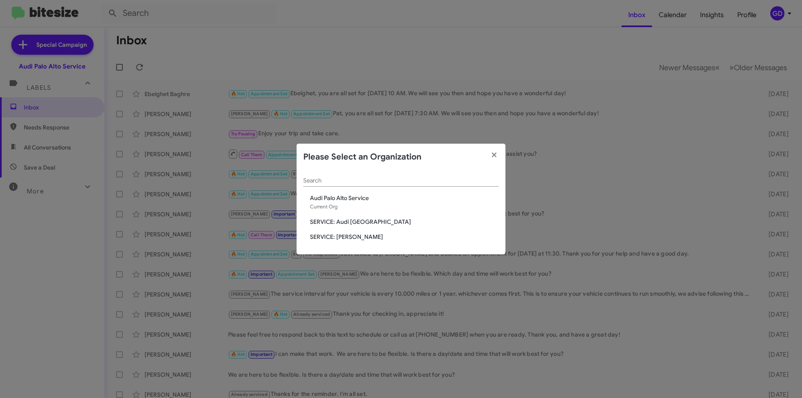
click at [344, 221] on span "SERVICE: Audi [GEOGRAPHIC_DATA]" at bounding box center [404, 222] width 189 height 8
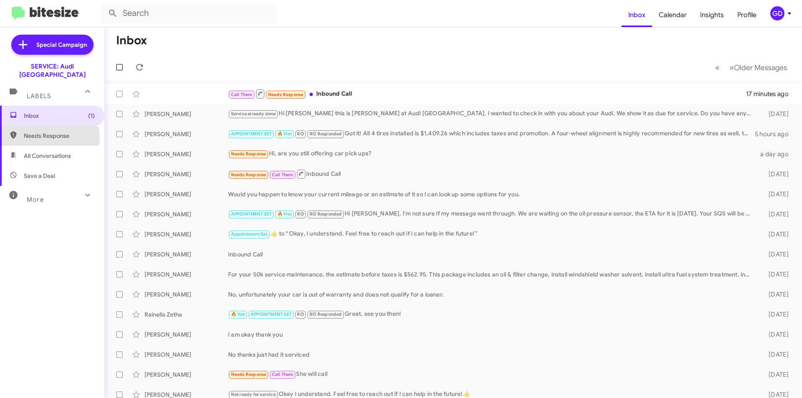
click at [48, 132] on span "Needs Response" at bounding box center [59, 136] width 71 height 8
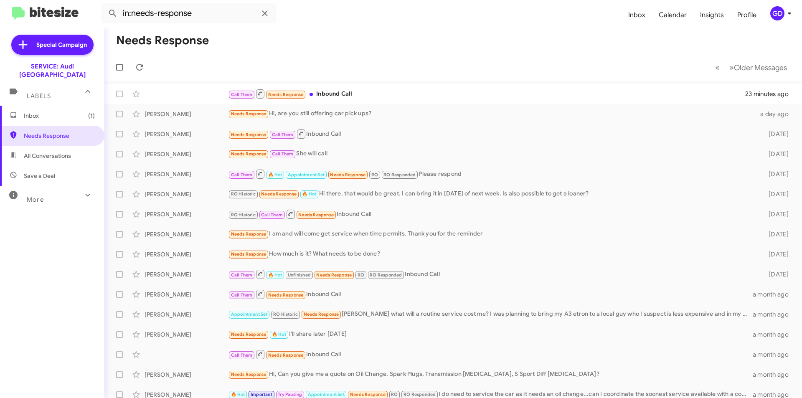
click at [46, 172] on span "Save a Deal" at bounding box center [39, 176] width 31 height 8
type input "in:not-interested"
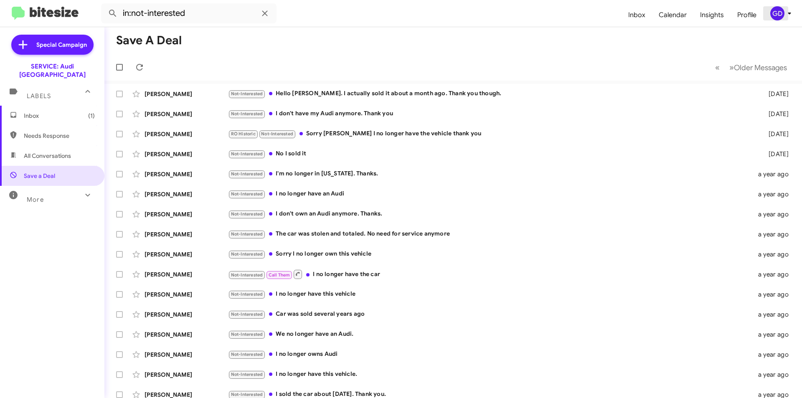
click at [776, 14] on div "GD" at bounding box center [777, 13] width 14 height 14
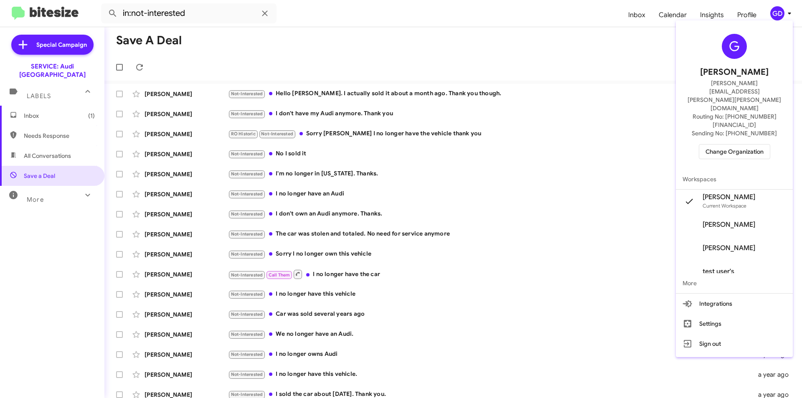
click at [730, 145] on span "Change Organization" at bounding box center [734, 152] width 58 height 14
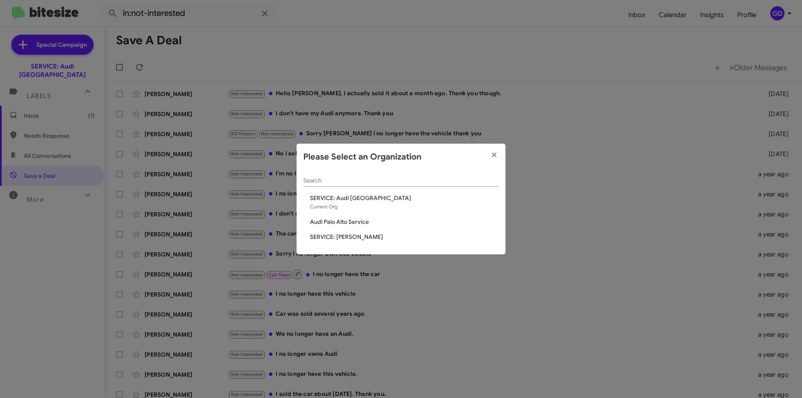
click at [357, 238] on span "SERVICE: [PERSON_NAME]" at bounding box center [404, 237] width 189 height 8
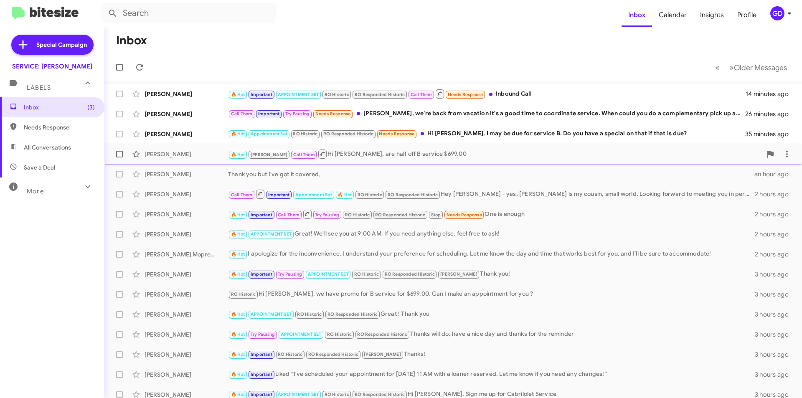
click at [164, 156] on div "[PERSON_NAME]" at bounding box center [187, 154] width 84 height 8
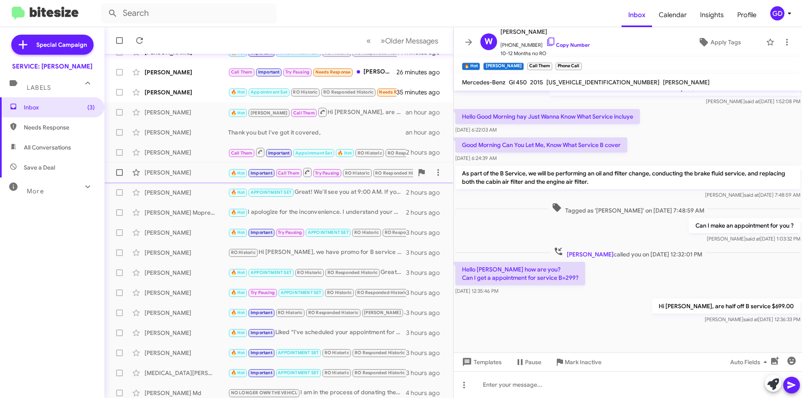
scroll to position [87, 0]
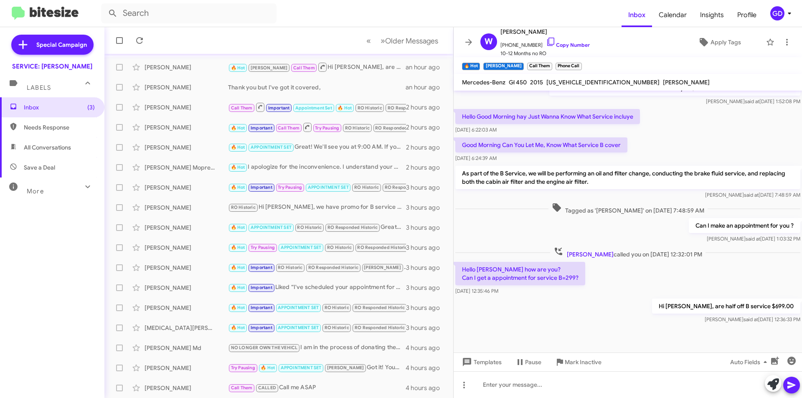
click at [29, 171] on span "Save a Deal" at bounding box center [39, 167] width 31 height 8
type input "in:not-interested"
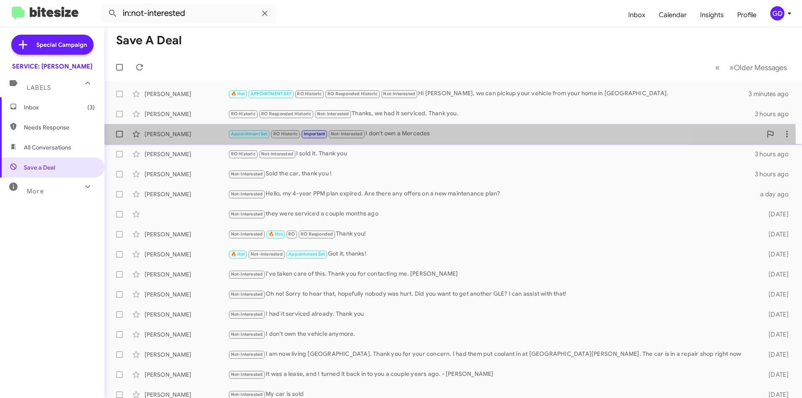
click at [160, 139] on div "[PERSON_NAME] Appointment Set RO Historic Important Not-Interested I don't own …" at bounding box center [453, 134] width 684 height 17
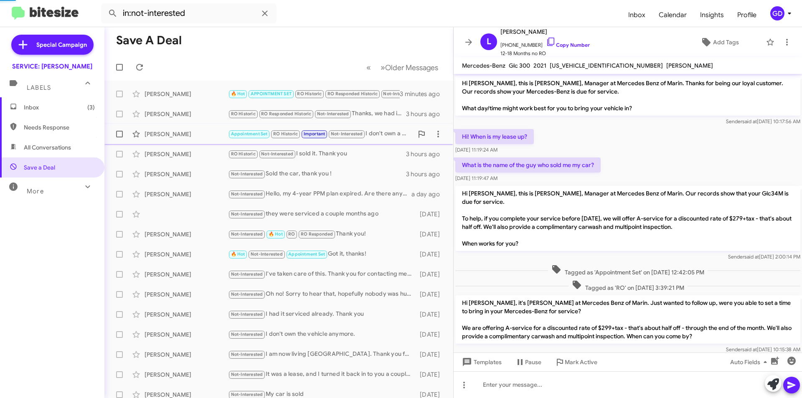
scroll to position [66, 0]
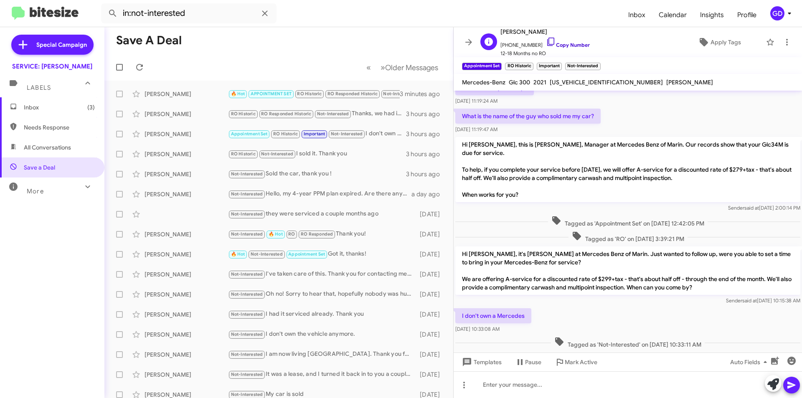
click at [563, 44] on link "Copy Number" at bounding box center [568, 45] width 44 height 6
click at [772, 15] on div "GD" at bounding box center [777, 13] width 14 height 14
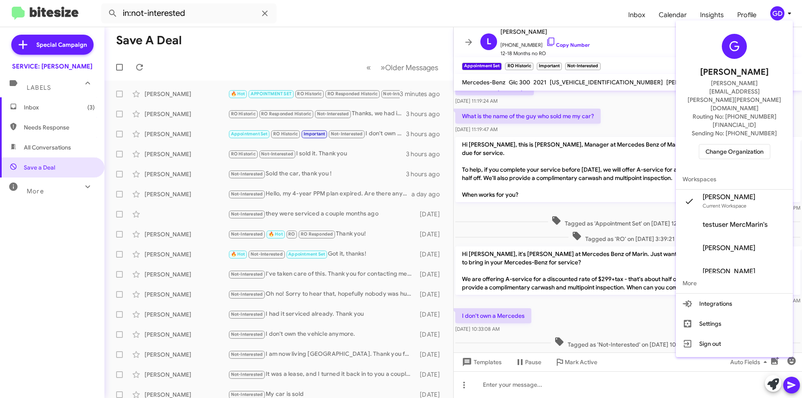
click at [733, 145] on span "Change Organization" at bounding box center [734, 152] width 58 height 14
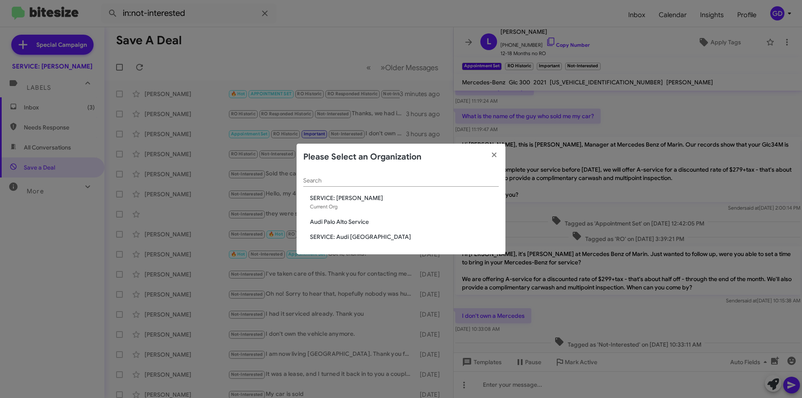
click at [342, 219] on span "Audi Palo Alto Service" at bounding box center [404, 222] width 189 height 8
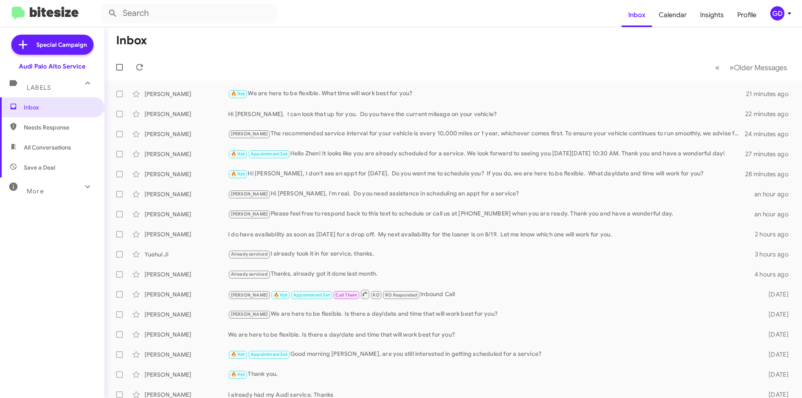
click at [55, 131] on span "Needs Response" at bounding box center [59, 127] width 71 height 8
type input "in:needs-response"
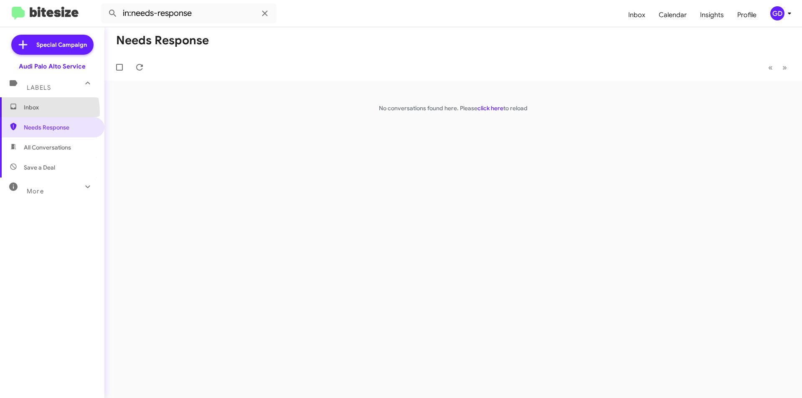
click at [36, 112] on span "Inbox" at bounding box center [52, 107] width 104 height 20
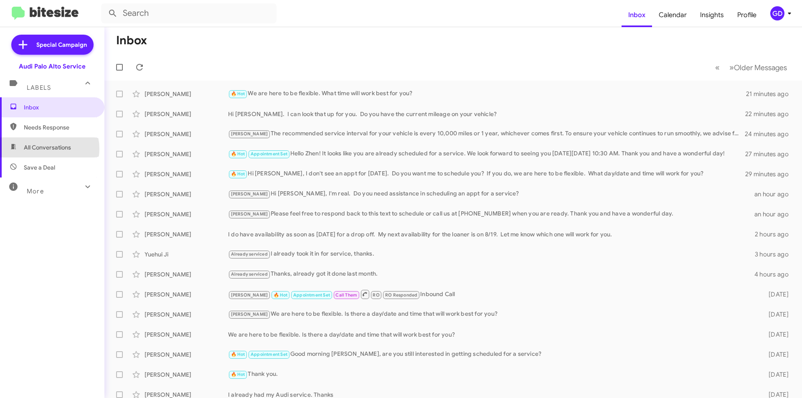
click at [49, 149] on span "All Conversations" at bounding box center [47, 147] width 47 height 8
type input "in:all-conversations"
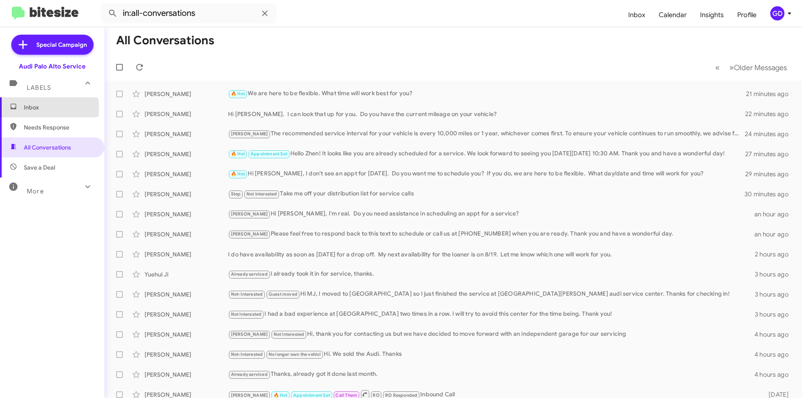
click at [26, 109] on span "Inbox" at bounding box center [59, 107] width 71 height 8
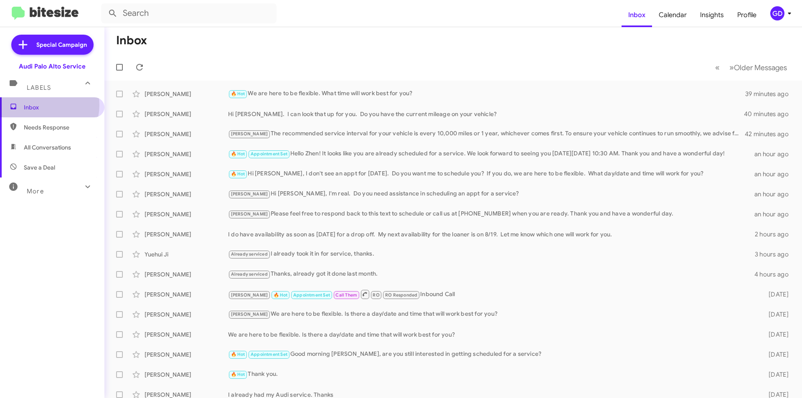
click at [42, 106] on span "Inbox" at bounding box center [59, 107] width 71 height 8
click at [45, 131] on span "Needs Response" at bounding box center [59, 127] width 71 height 8
type input "in:needs-response"
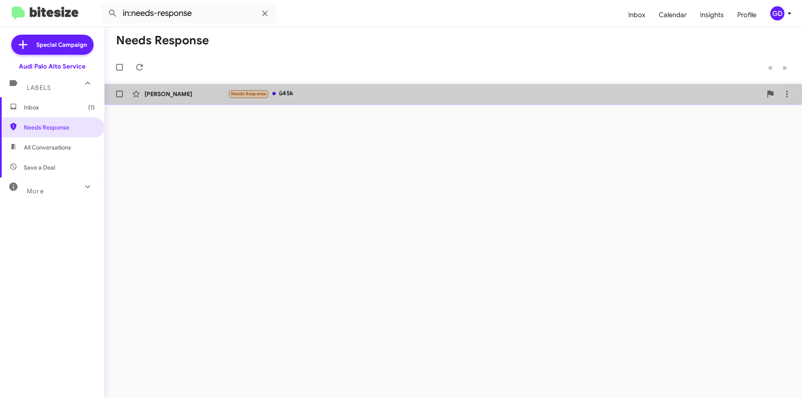
click at [155, 94] on div "Matthew King" at bounding box center [187, 94] width 84 height 8
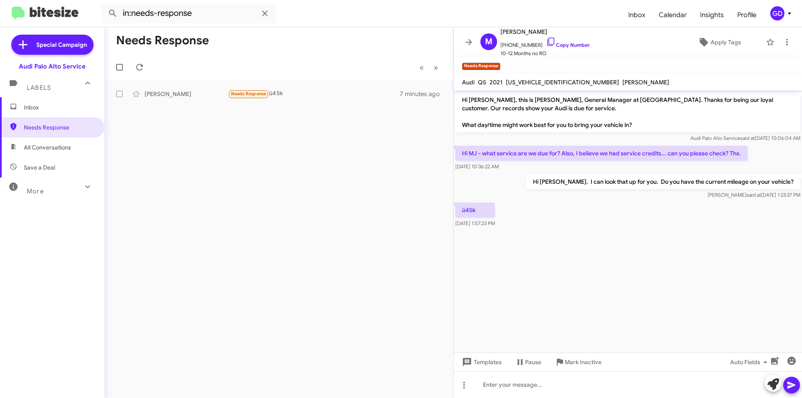
click at [529, 83] on span "WA1BAAFY0M2136240" at bounding box center [562, 83] width 113 height 8
click at [530, 83] on span "WA1BAAFY0M2136240" at bounding box center [562, 83] width 113 height 8
click at [530, 81] on span "WA1BAAFY0M2136240" at bounding box center [562, 83] width 113 height 8
click at [528, 84] on span "WA1BAAFY0M2136240" at bounding box center [562, 83] width 113 height 8
click at [527, 83] on span "WA1BAAFY0M2136240" at bounding box center [562, 83] width 113 height 8
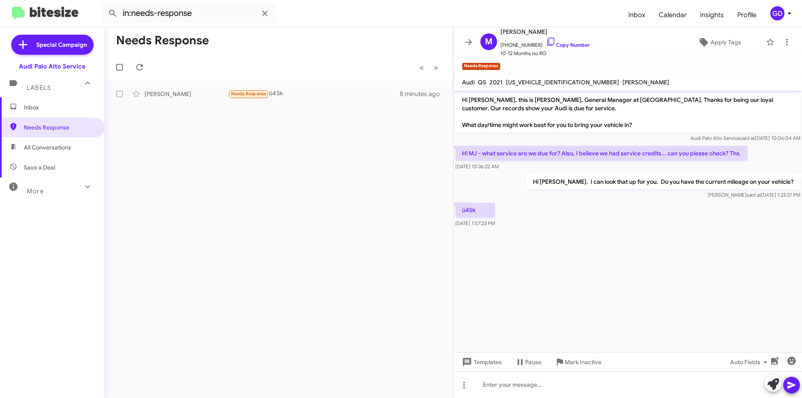
click at [527, 83] on span "WA1BAAFY0M2136240" at bounding box center [562, 83] width 113 height 8
copy span "WA1BAAFY0M2136240"
click at [560, 46] on link "Copy Number" at bounding box center [568, 45] width 44 height 6
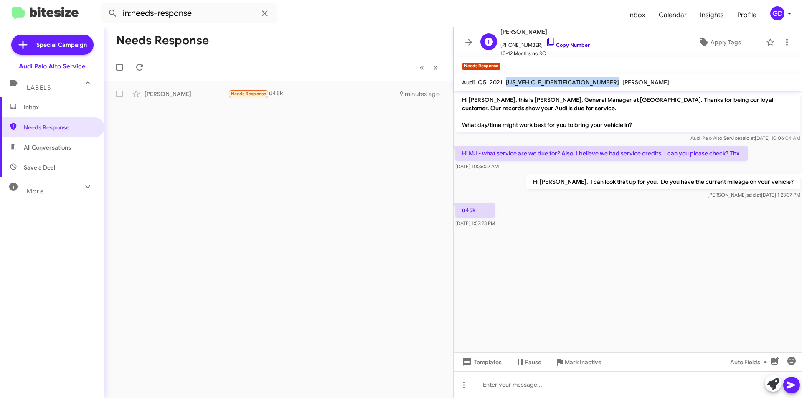
copy span "WA1BAAFY0M2136240"
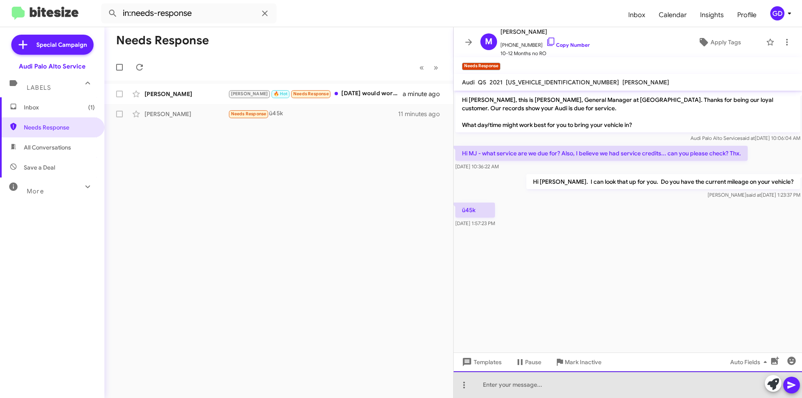
drag, startPoint x: 486, startPoint y: 382, endPoint x: 565, endPoint y: 397, distance: 80.0
click at [486, 381] on div at bounding box center [628, 384] width 348 height 27
drag, startPoint x: 492, startPoint y: 388, endPoint x: 639, endPoint y: 362, distance: 149.6
click at [492, 388] on div at bounding box center [628, 384] width 348 height 27
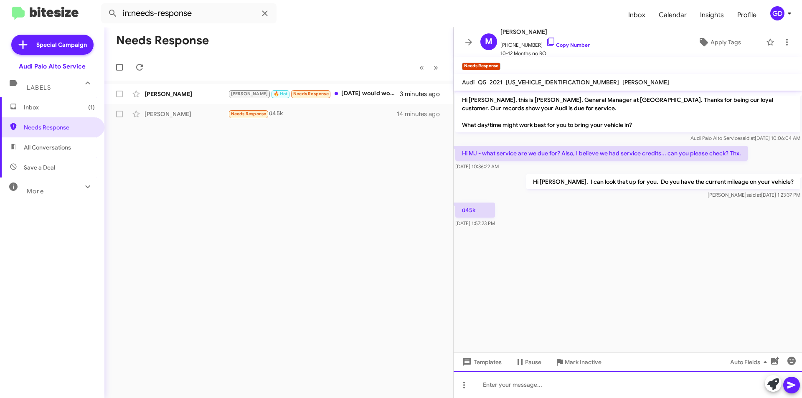
click at [485, 386] on div at bounding box center [628, 384] width 348 height 27
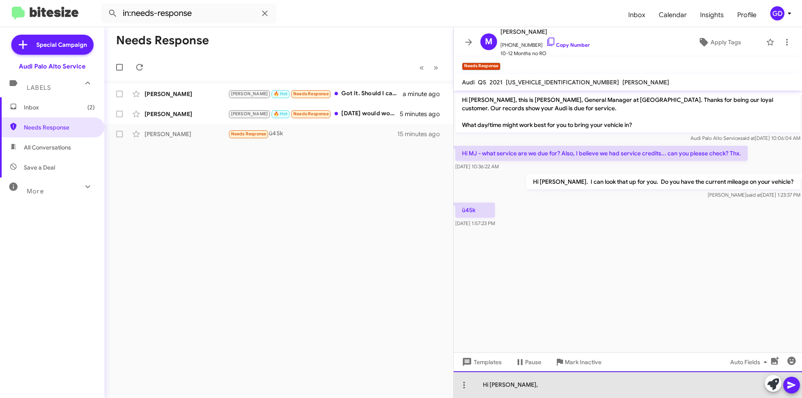
click at [529, 387] on div "Hi Matthew," at bounding box center [628, 384] width 348 height 27
click at [524, 383] on div "Hi Matthew," at bounding box center [628, 384] width 348 height 27
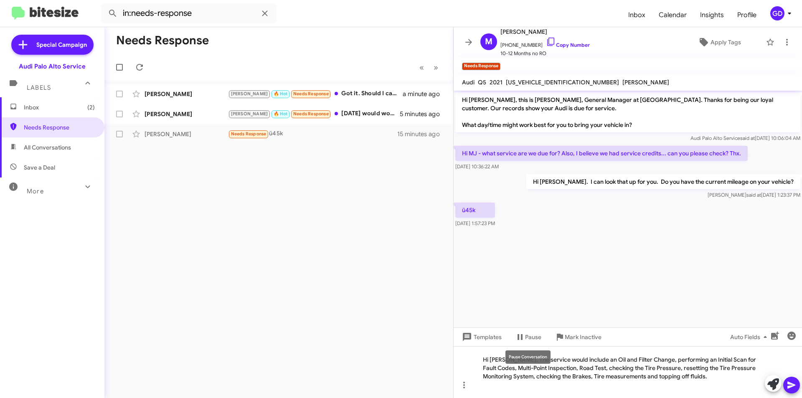
click at [520, 358] on div "Pause Conversation" at bounding box center [527, 356] width 45 height 13
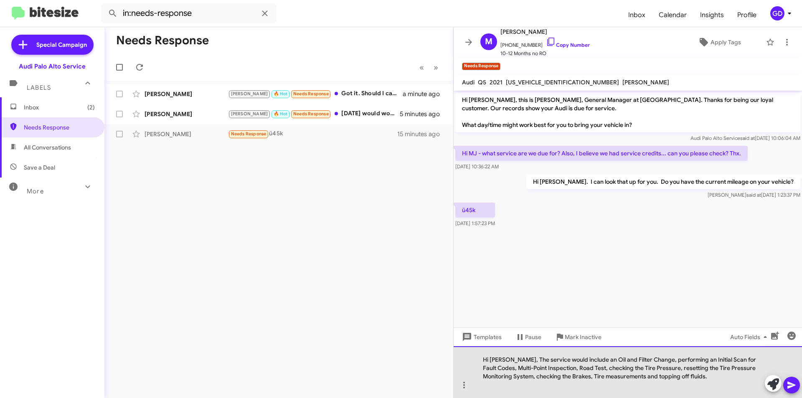
click at [520, 358] on div "Hi Matthew, The service would include an Oil and Filter Change, performing an I…" at bounding box center [628, 372] width 348 height 52
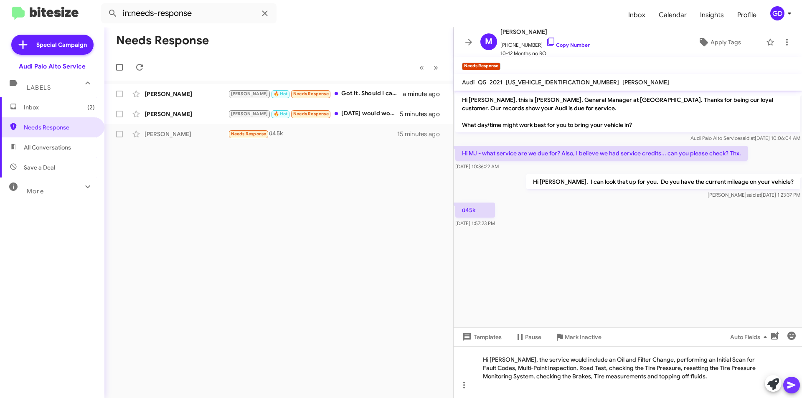
click at [793, 385] on icon at bounding box center [791, 385] width 10 height 10
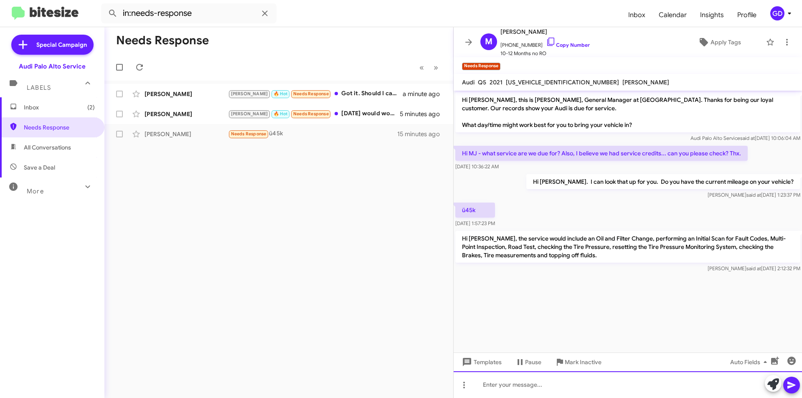
click at [496, 387] on div at bounding box center [628, 384] width 348 height 27
click at [789, 383] on icon at bounding box center [791, 385] width 8 height 7
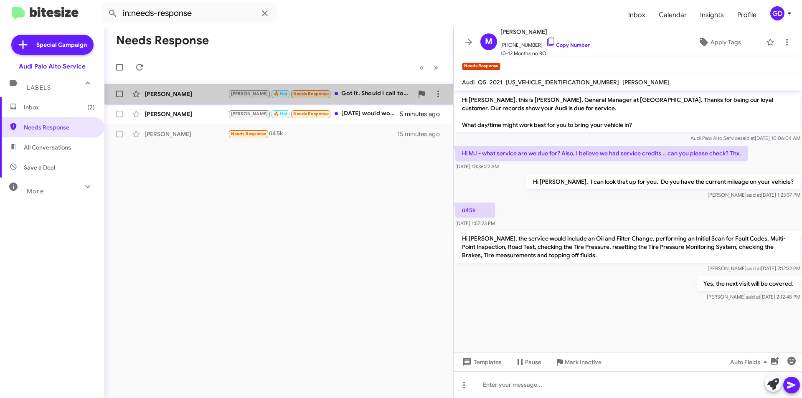
click at [145, 95] on div "Karthikeyan Kannappan" at bounding box center [187, 94] width 84 height 8
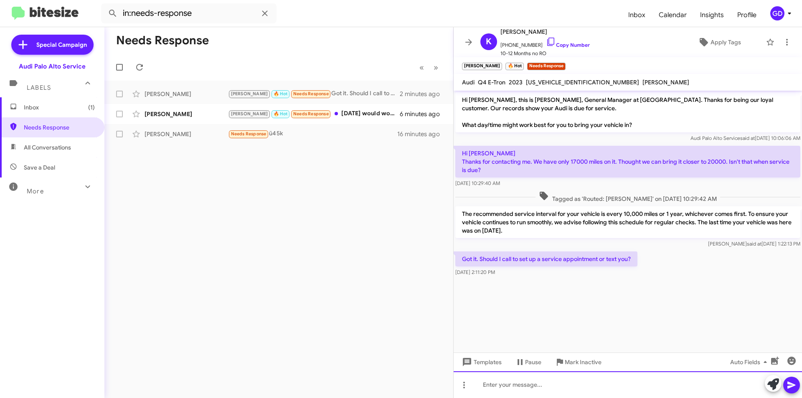
click at [495, 384] on div at bounding box center [628, 384] width 348 height 27
click at [540, 385] on div "I can assist you." at bounding box center [628, 384] width 348 height 27
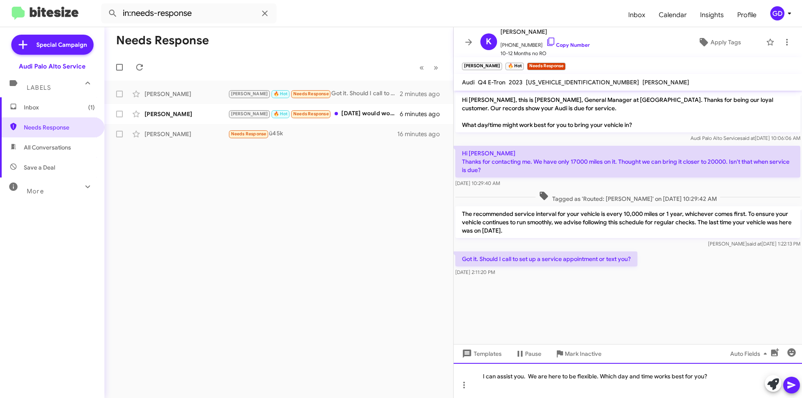
click at [626, 375] on div "I can assist you. We are here to be flexible. Which day and time works best for…" at bounding box center [628, 380] width 348 height 35
click at [789, 385] on icon at bounding box center [791, 385] width 10 height 10
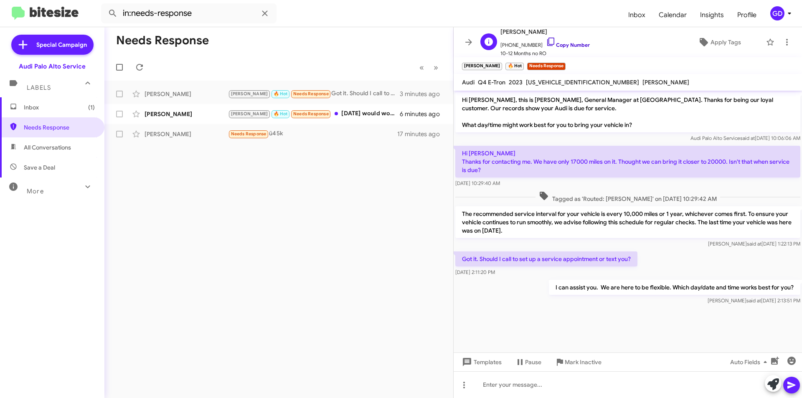
click at [566, 42] on link "Copy Number" at bounding box center [568, 45] width 44 height 6
click at [179, 136] on div "Matthew King" at bounding box center [187, 134] width 84 height 8
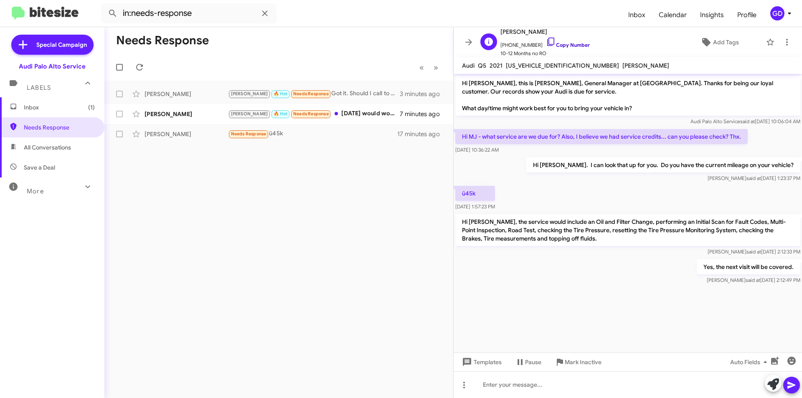
click at [570, 43] on link "Copy Number" at bounding box center [568, 45] width 44 height 6
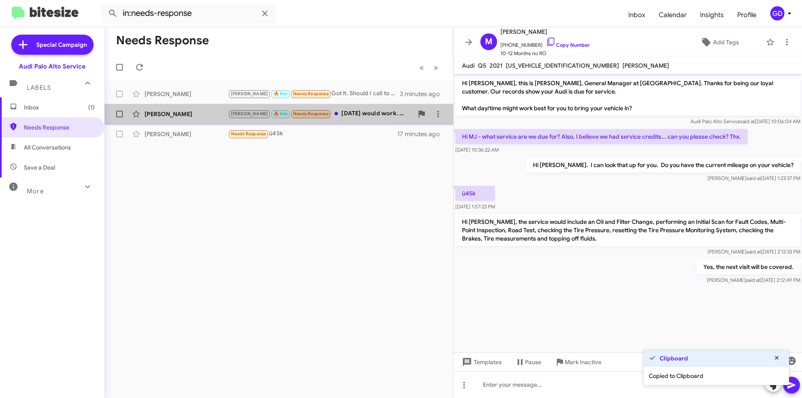
click at [158, 119] on div "Janis Mattox Arnold 🔥 Hot Needs Response Friday would work. What time? And how …" at bounding box center [278, 114] width 335 height 17
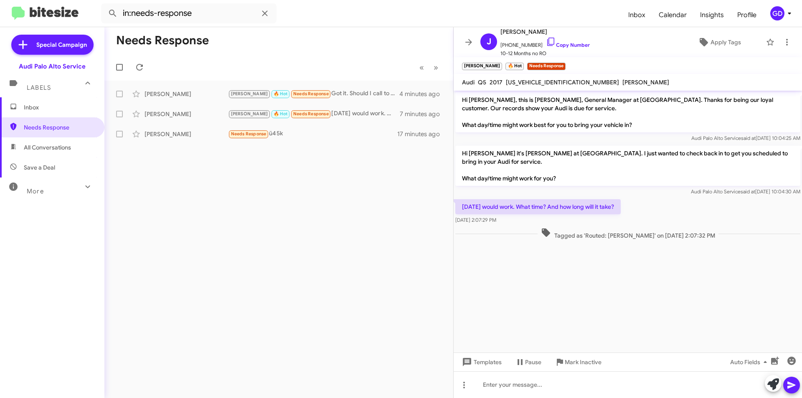
drag, startPoint x: 322, startPoint y: 168, endPoint x: 333, endPoint y: 167, distance: 11.7
click at [323, 168] on div "Needs Response « Previous » Next Karthikeyan Kannappan Arnold 🔥 Hot Needs Respo…" at bounding box center [278, 212] width 349 height 371
click at [505, 388] on div at bounding box center [628, 384] width 348 height 27
drag, startPoint x: 499, startPoint y: 385, endPoint x: 510, endPoint y: 383, distance: 11.4
click at [502, 385] on div at bounding box center [628, 384] width 348 height 27
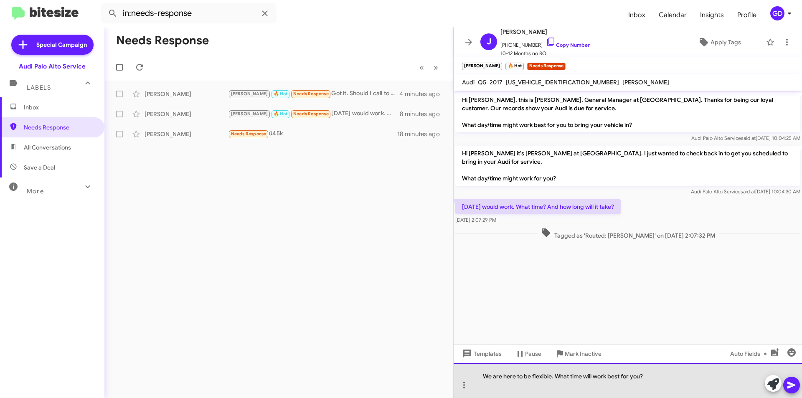
click at [642, 376] on div "We are here to be flexible. What time will work best for you?" at bounding box center [628, 380] width 348 height 35
click at [676, 377] on div "We are here to be flexible. What time will work best for you on Friday?" at bounding box center [628, 380] width 348 height 35
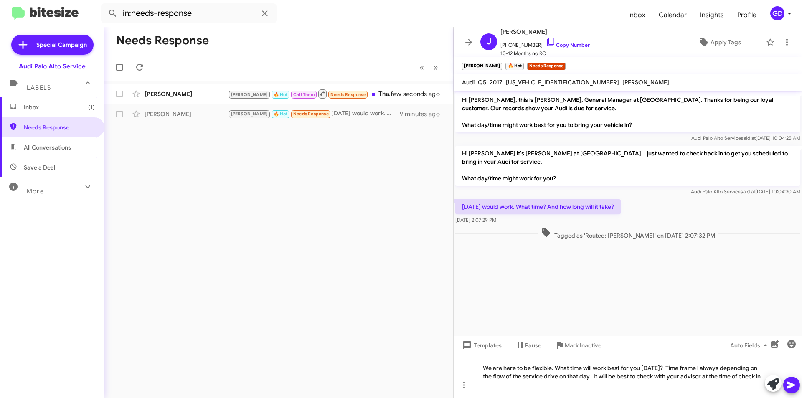
click at [791, 385] on icon at bounding box center [791, 385] width 8 height 7
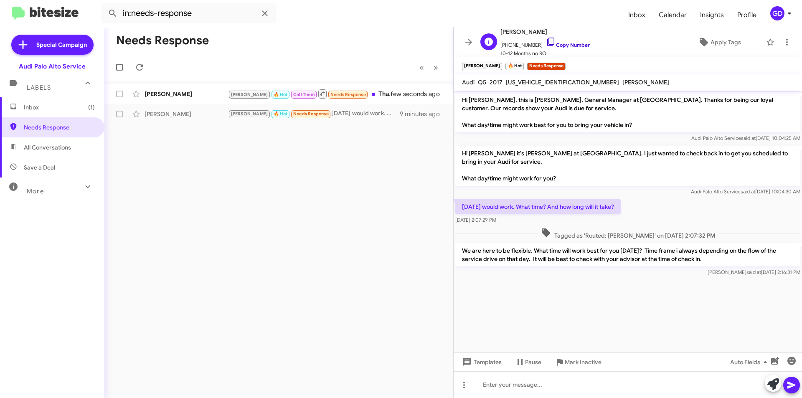
click at [571, 44] on link "Copy Number" at bounding box center [568, 45] width 44 height 6
click at [165, 97] on div "Karthikeyan Kannappan" at bounding box center [187, 94] width 84 height 8
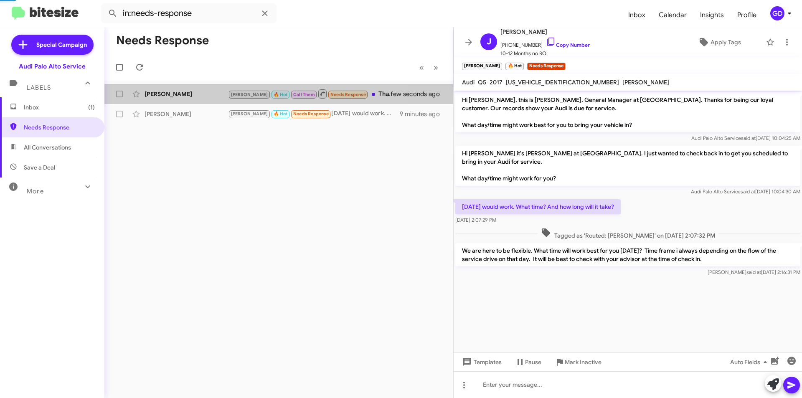
scroll to position [23, 0]
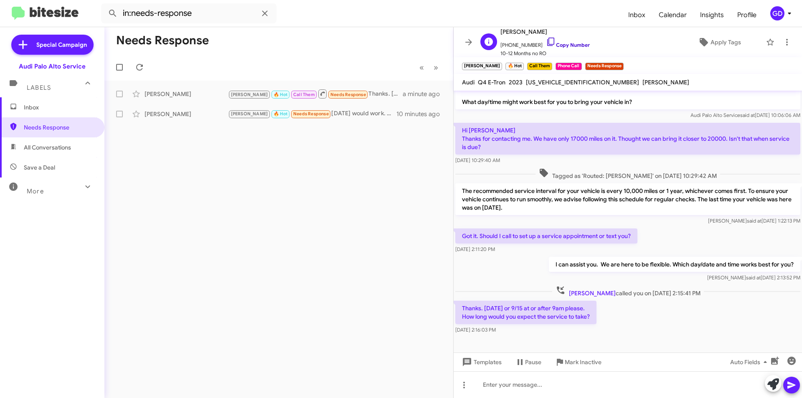
click at [570, 43] on link "Copy Number" at bounding box center [568, 45] width 44 height 6
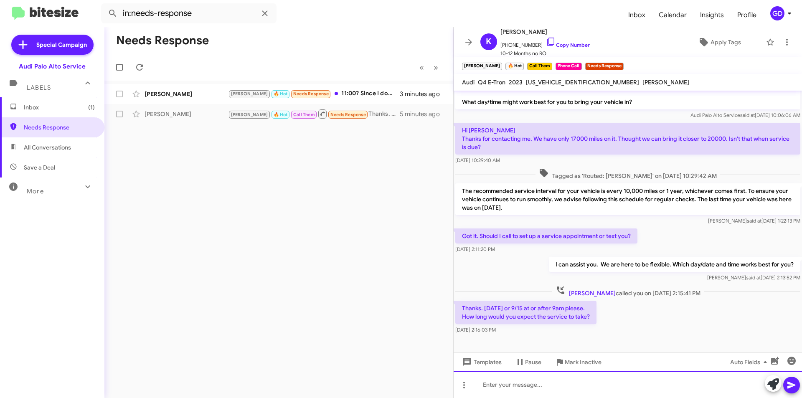
click at [492, 388] on div at bounding box center [628, 384] width 348 height 27
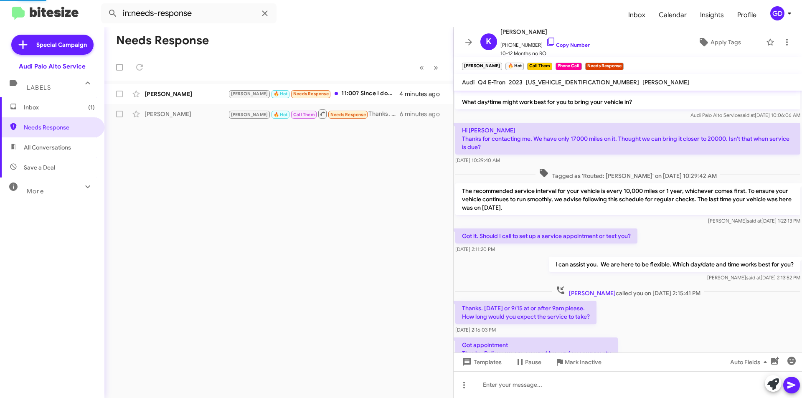
scroll to position [62, 0]
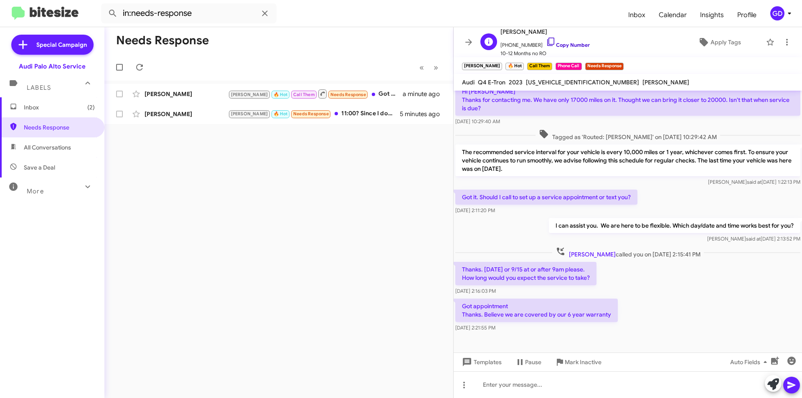
click at [568, 46] on link "Copy Number" at bounding box center [568, 45] width 44 height 6
click at [682, 293] on div "Thanks. Mon 9/12 or 9/15 at or after 9am please. How long would you expect the …" at bounding box center [628, 278] width 348 height 37
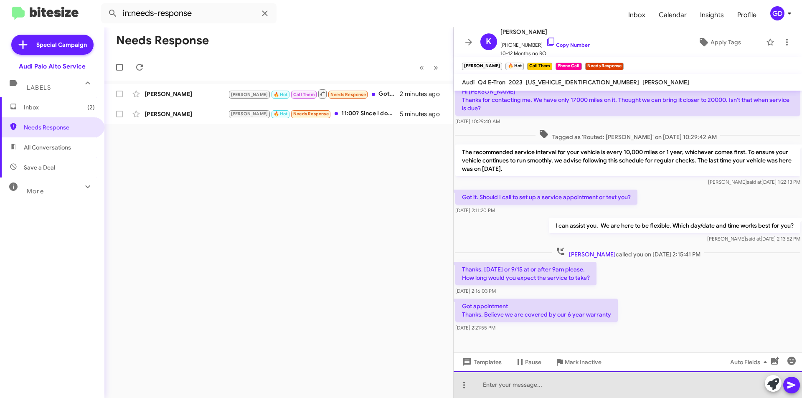
click at [483, 385] on div at bounding box center [628, 384] width 348 height 27
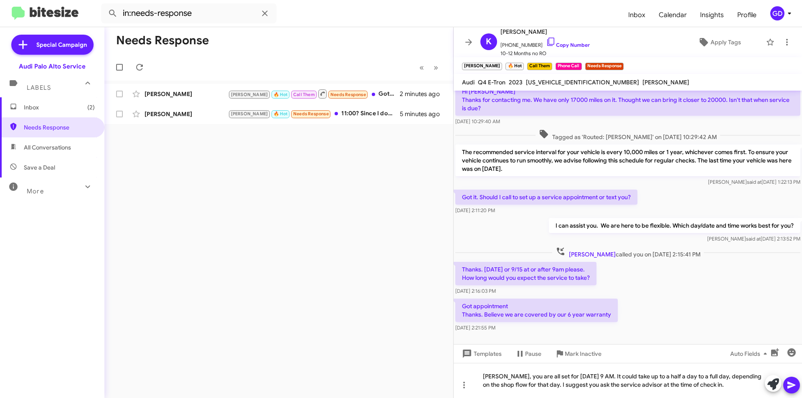
click at [791, 387] on icon at bounding box center [791, 385] width 8 height 7
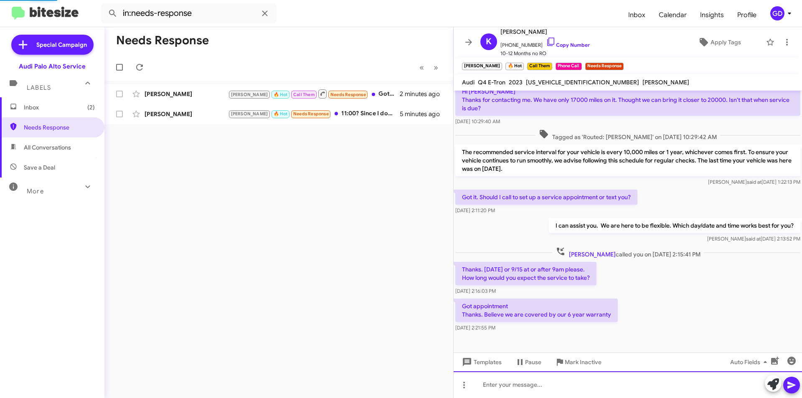
scroll to position [0, 0]
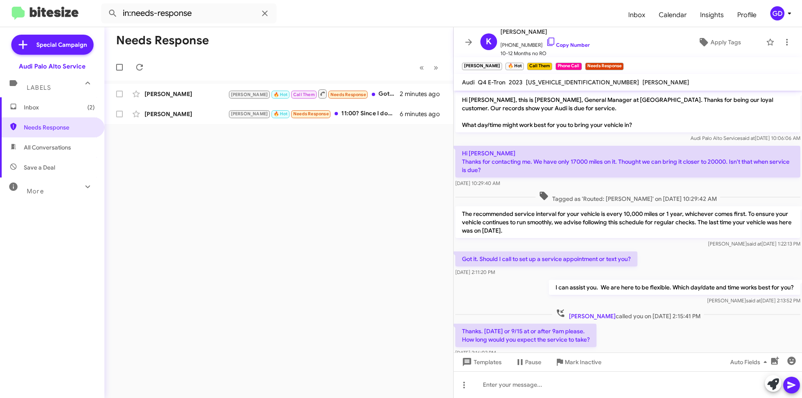
click at [559, 82] on span "WA1M2BFZ4PP076717" at bounding box center [582, 83] width 113 height 8
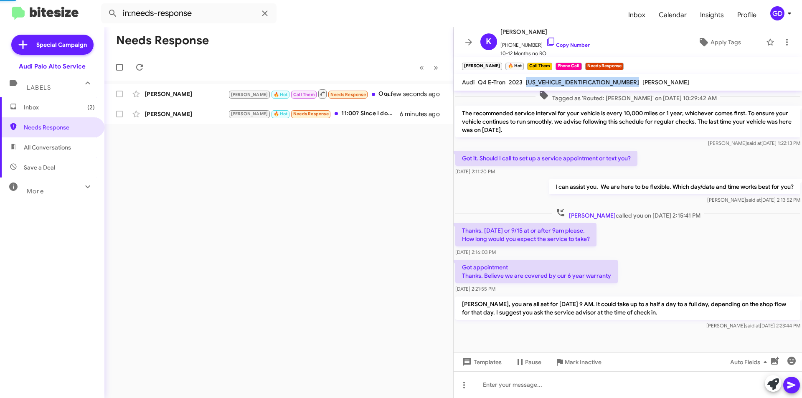
click at [559, 82] on span "WA1M2BFZ4PP076717" at bounding box center [582, 83] width 113 height 8
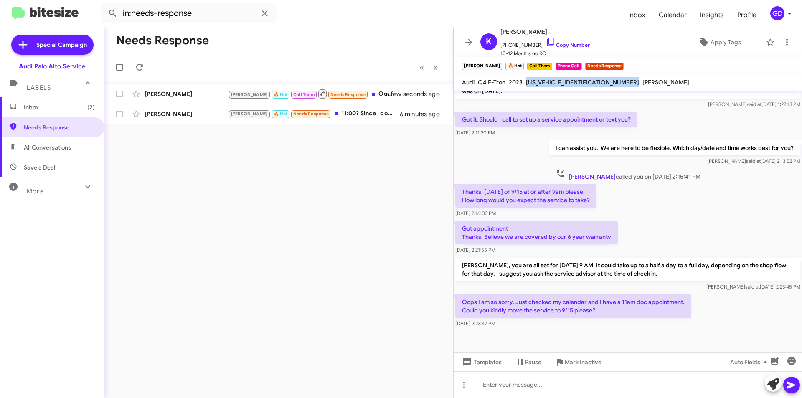
copy span "WA1M2BFZ4PP076717"
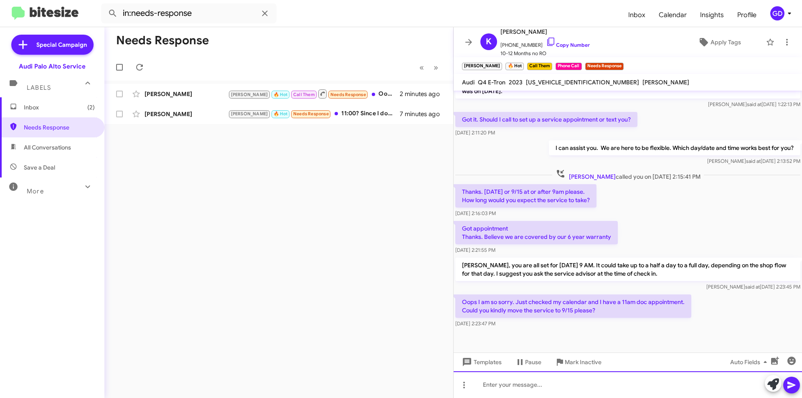
click at [497, 387] on div at bounding box center [628, 384] width 348 height 27
click at [795, 385] on icon at bounding box center [791, 385] width 8 height 7
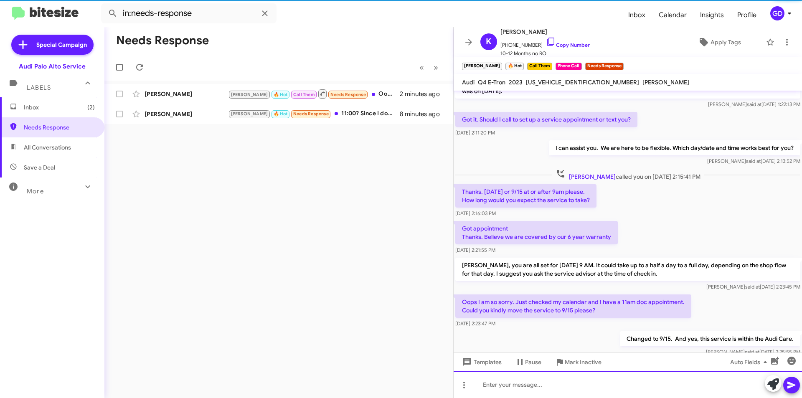
scroll to position [0, 0]
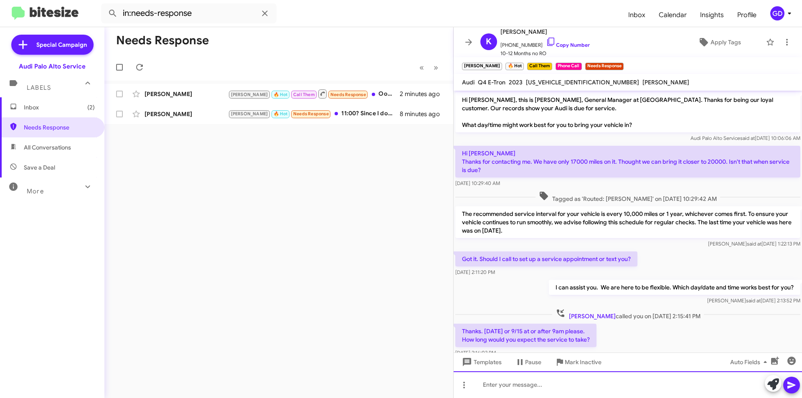
click at [566, 384] on div at bounding box center [628, 384] width 348 height 27
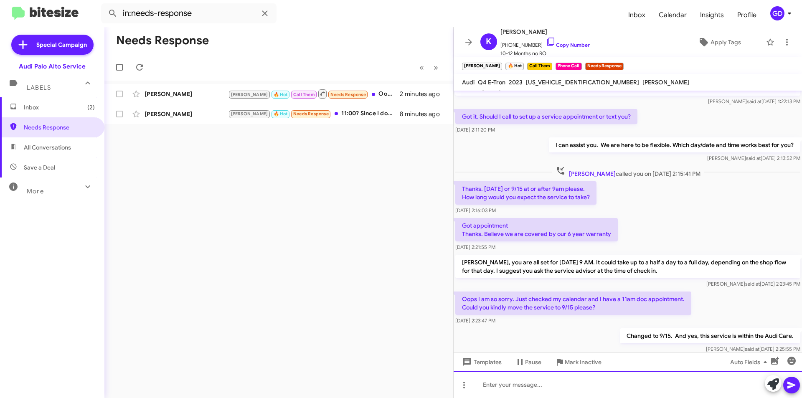
scroll to position [170, 0]
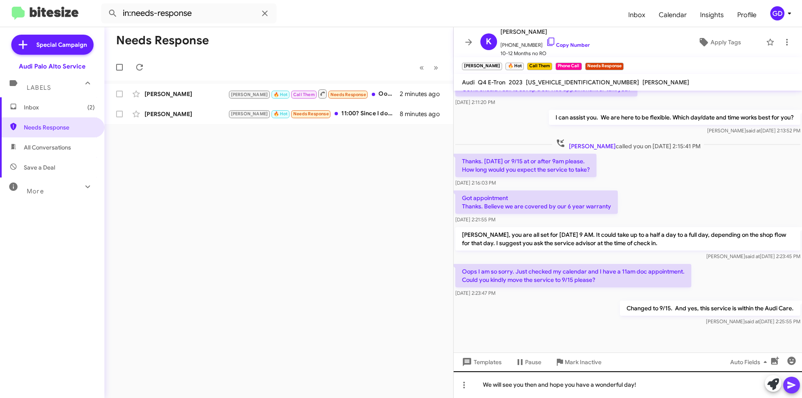
drag, startPoint x: 794, startPoint y: 387, endPoint x: 801, endPoint y: 387, distance: 7.1
click at [796, 388] on button at bounding box center [791, 385] width 17 height 17
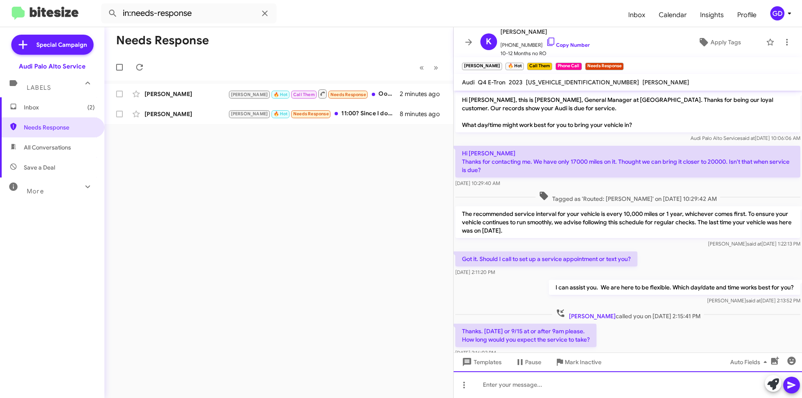
scroll to position [200, 0]
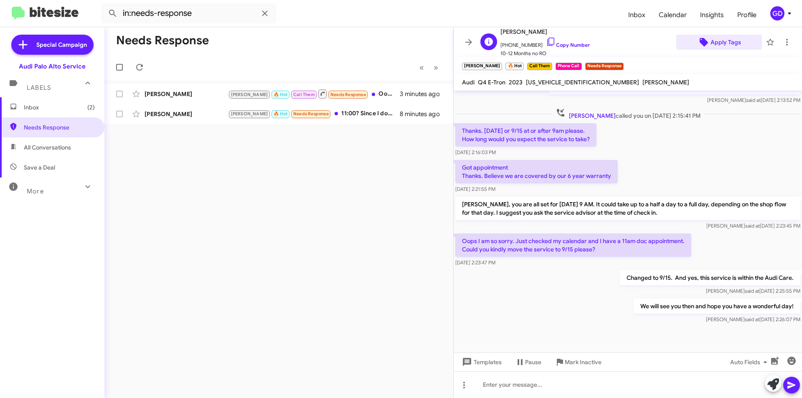
click at [724, 38] on span "Apply Tags" at bounding box center [725, 42] width 30 height 15
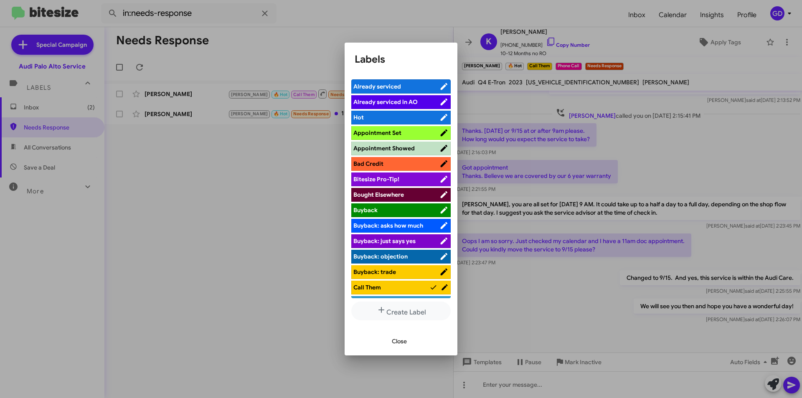
click at [398, 133] on span "Appointment Set" at bounding box center [377, 133] width 48 height 8
click at [399, 341] on span "Close" at bounding box center [399, 341] width 15 height 15
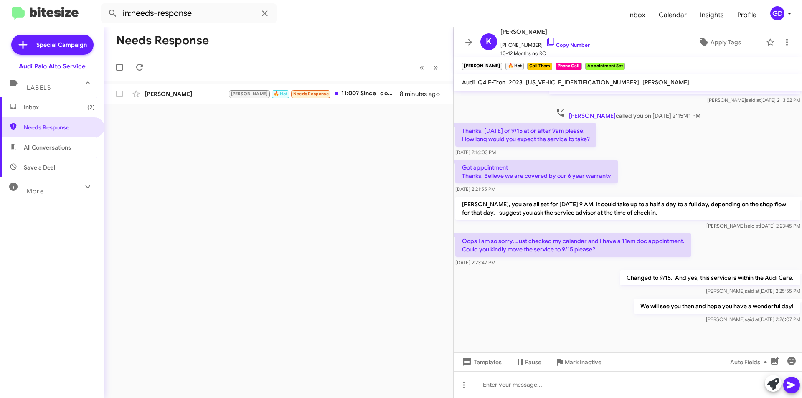
drag, startPoint x: 340, startPoint y: 200, endPoint x: 272, endPoint y: 204, distance: 67.8
click at [340, 200] on div "Needs Response « Previous » Next Janis Mattox Arnold 🔥 Hot Needs Response 11:00…" at bounding box center [278, 212] width 349 height 371
click at [46, 112] on span "Inbox (2)" at bounding box center [52, 107] width 104 height 20
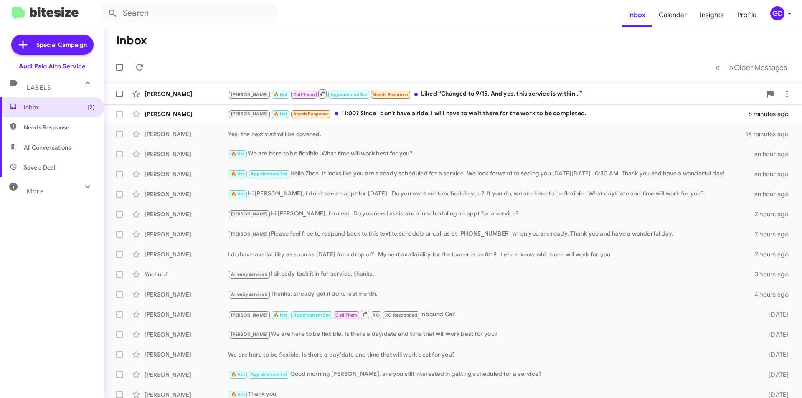
click at [167, 92] on div "Karthikeyan Kannappan" at bounding box center [187, 94] width 84 height 8
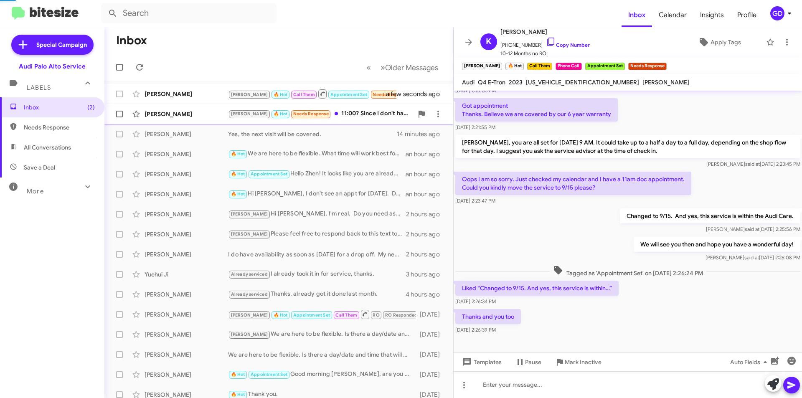
scroll to position [279, 0]
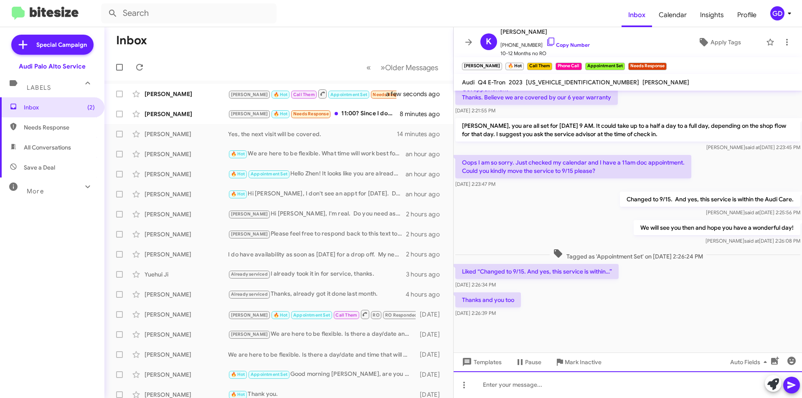
click at [493, 388] on div at bounding box center [628, 384] width 348 height 27
click at [792, 387] on icon at bounding box center [791, 385] width 10 height 10
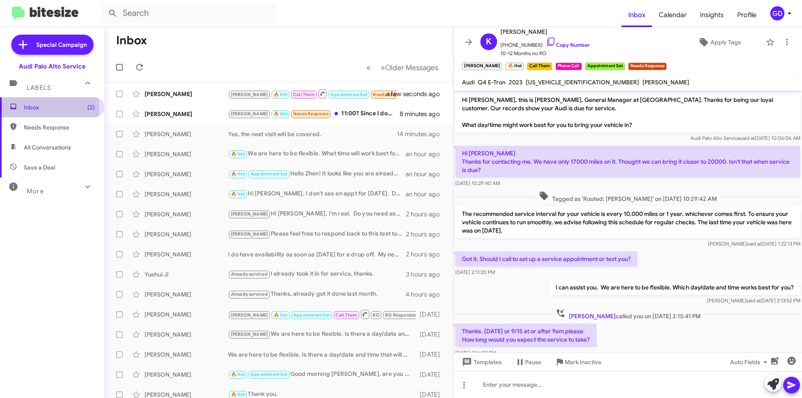
click at [24, 111] on span "Inbox (2)" at bounding box center [59, 107] width 71 height 8
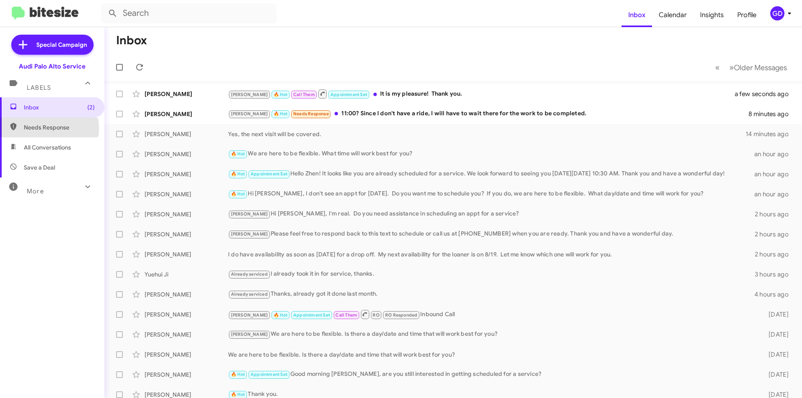
click at [31, 129] on span "Needs Response" at bounding box center [59, 127] width 71 height 8
type input "in:needs-response"
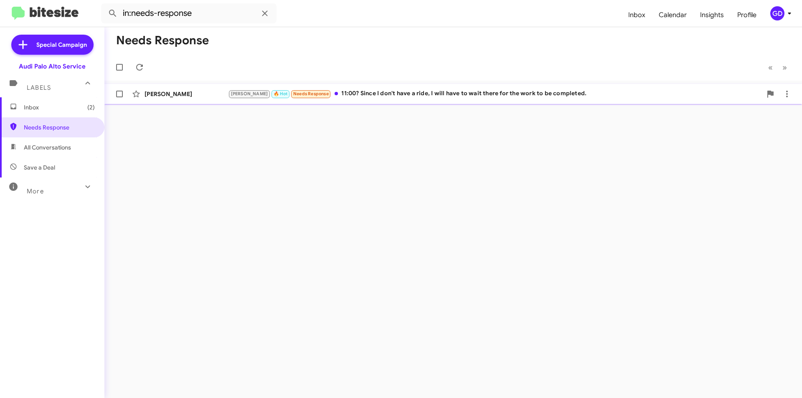
click at [186, 95] on div "Janis Mattox" at bounding box center [187, 94] width 84 height 8
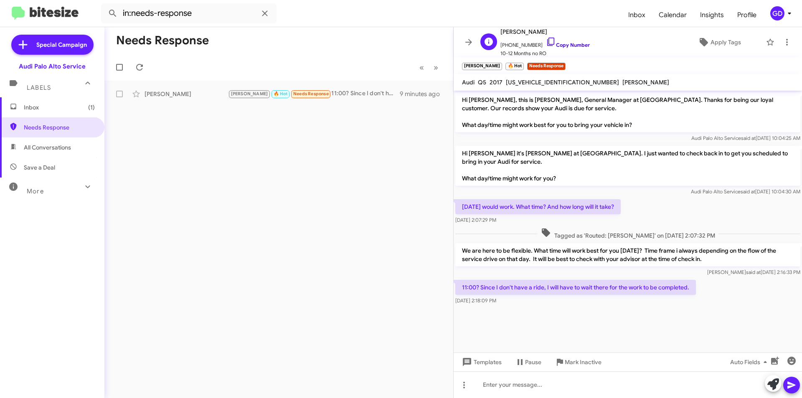
click at [558, 45] on link "Copy Number" at bounding box center [568, 45] width 44 height 6
click at [564, 46] on link "Copy Number" at bounding box center [568, 45] width 44 height 6
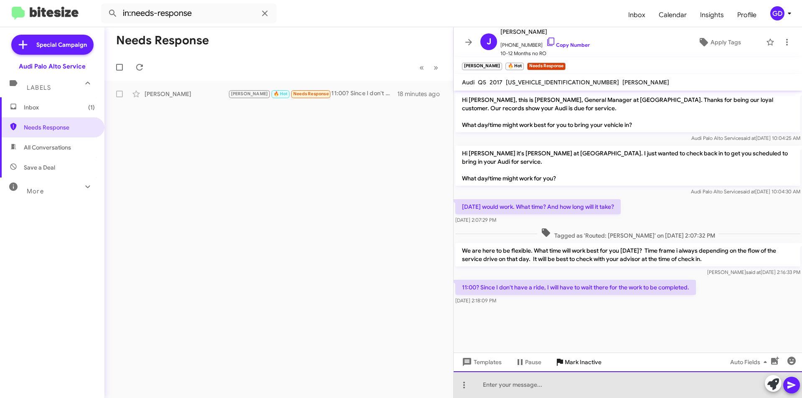
drag, startPoint x: 487, startPoint y: 387, endPoint x: 571, endPoint y: 369, distance: 86.3
click at [496, 388] on div at bounding box center [628, 384] width 348 height 27
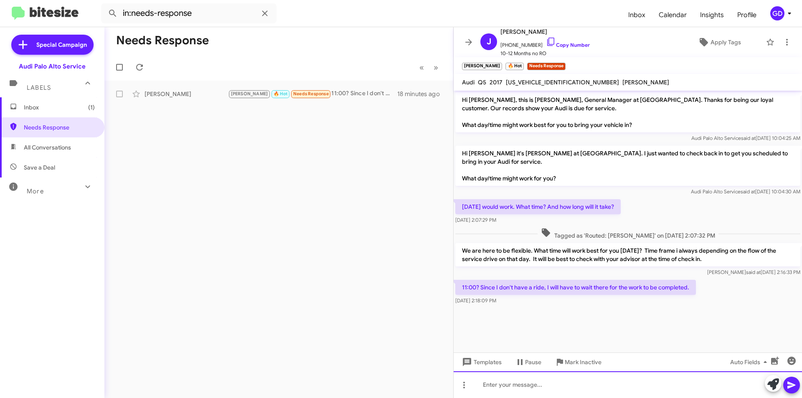
paste div
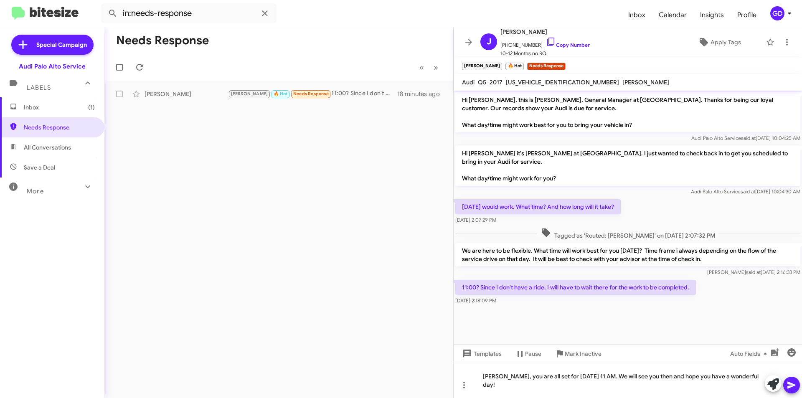
click at [760, 331] on cdk-virtual-scroll-viewport "Hi Janis, this is MJ Sangha, General Manager at Audi Palo Alto. Thanks for bein…" at bounding box center [628, 218] width 348 height 254
click at [789, 386] on icon at bounding box center [791, 385] width 8 height 7
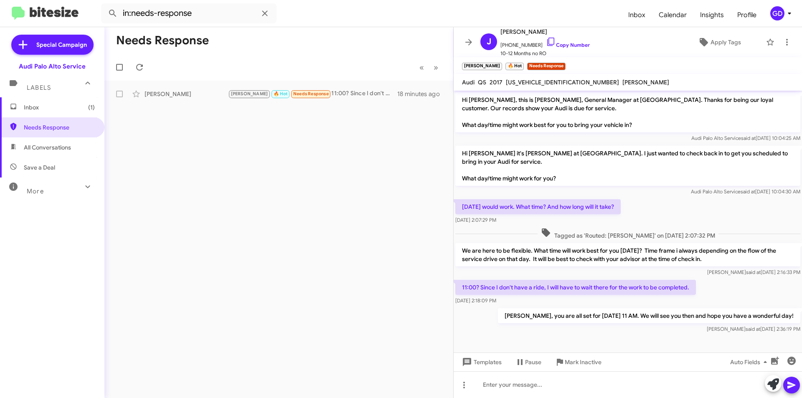
drag, startPoint x: 376, startPoint y: 159, endPoint x: 244, endPoint y: 124, distance: 136.9
click at [376, 159] on div "Needs Response « Previous » Next Janis Mattox Arnold 🔥 Hot Needs Response 11:00…" at bounding box center [278, 212] width 349 height 371
click at [36, 107] on span "Inbox (1)" at bounding box center [59, 107] width 71 height 8
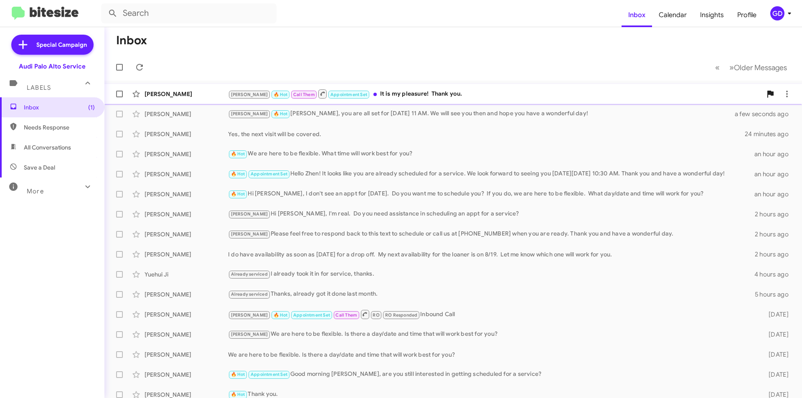
click at [411, 95] on div "Arnold 🔥 Hot Call Them Appointment Set It is my pleasure! Thank you." at bounding box center [495, 94] width 534 height 10
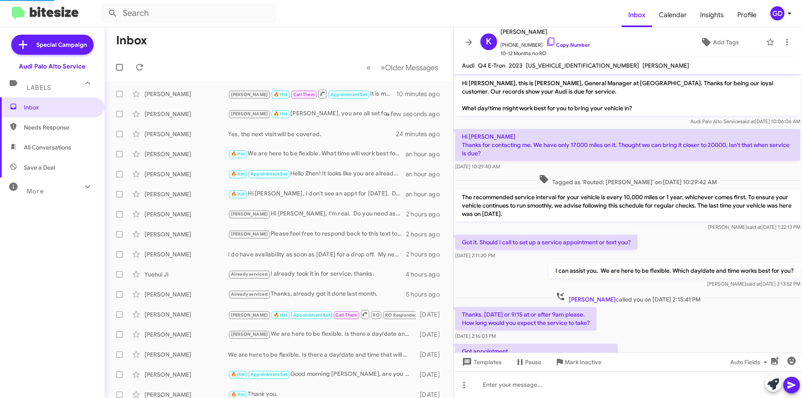
scroll to position [276, 0]
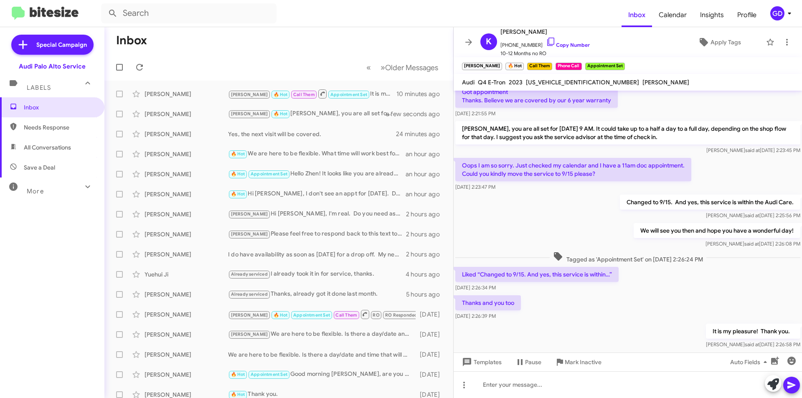
click at [32, 127] on span "Needs Response" at bounding box center [59, 127] width 71 height 8
type input "in:needs-response"
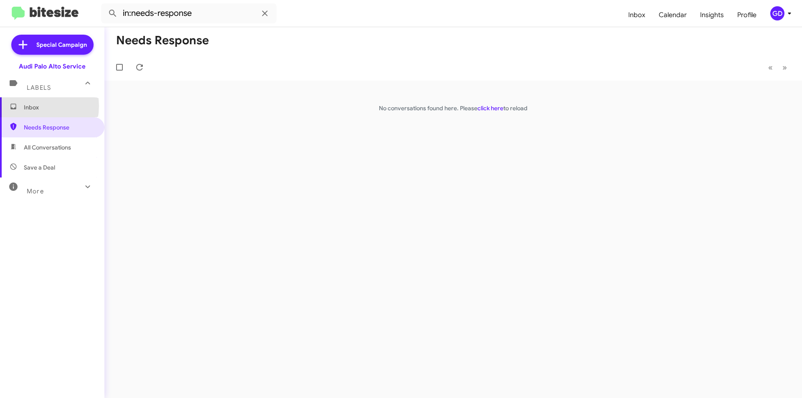
click at [32, 106] on span "Inbox" at bounding box center [59, 107] width 71 height 8
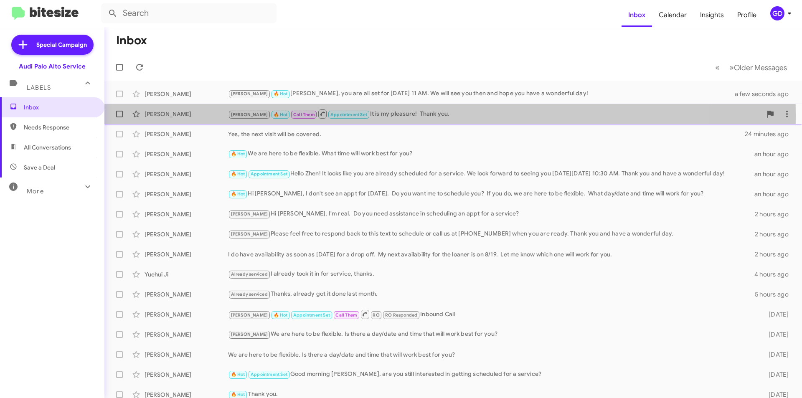
click at [169, 114] on div "Karthikeyan Kannappan" at bounding box center [187, 114] width 84 height 8
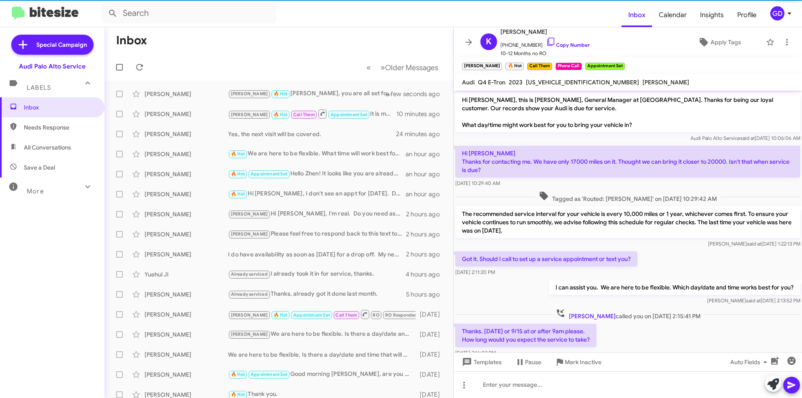
scroll to position [293, 0]
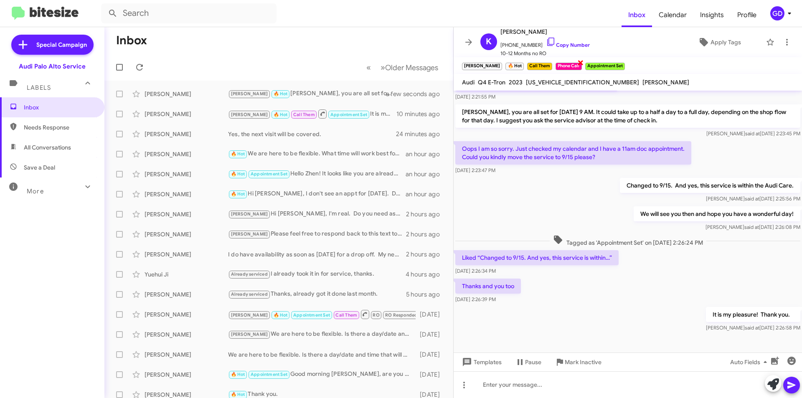
click at [577, 61] on span "×" at bounding box center [580, 62] width 7 height 10
click at [548, 61] on span "×" at bounding box center [551, 62] width 7 height 10
click at [162, 96] on div "Janis Mattox" at bounding box center [187, 94] width 84 height 8
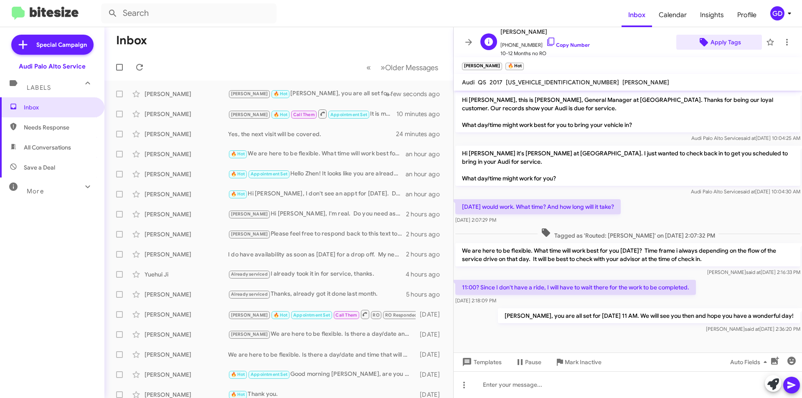
click at [723, 41] on span "Apply Tags" at bounding box center [725, 42] width 30 height 15
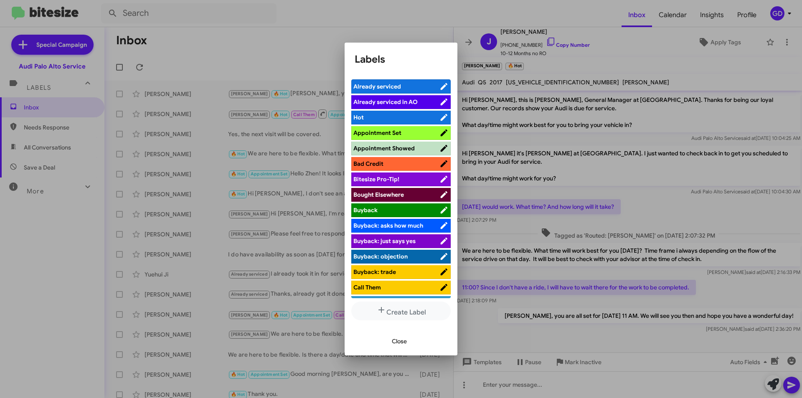
click at [387, 134] on span "Appointment Set" at bounding box center [377, 133] width 48 height 8
click at [393, 342] on span "Close" at bounding box center [399, 341] width 15 height 15
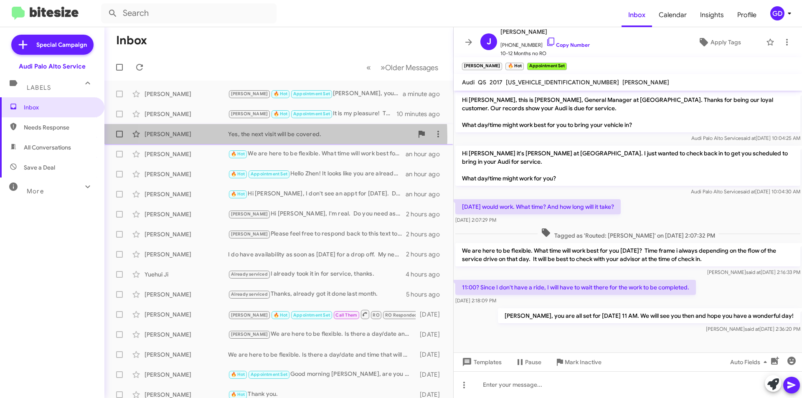
click at [239, 137] on div "Yes, the next visit will be covered." at bounding box center [320, 134] width 185 height 8
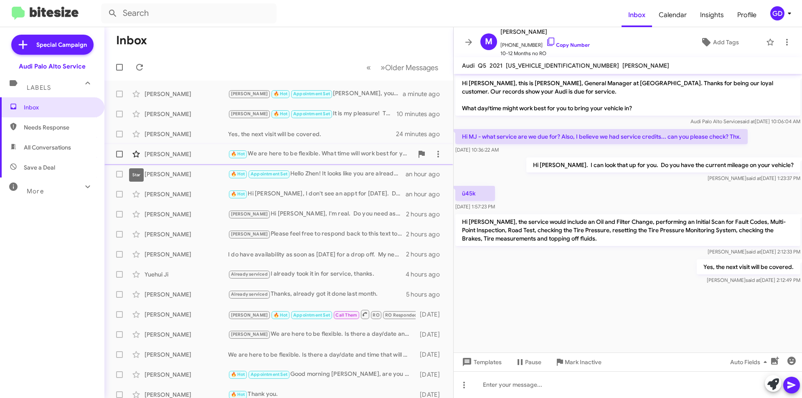
click at [134, 156] on icon at bounding box center [135, 154] width 7 height 7
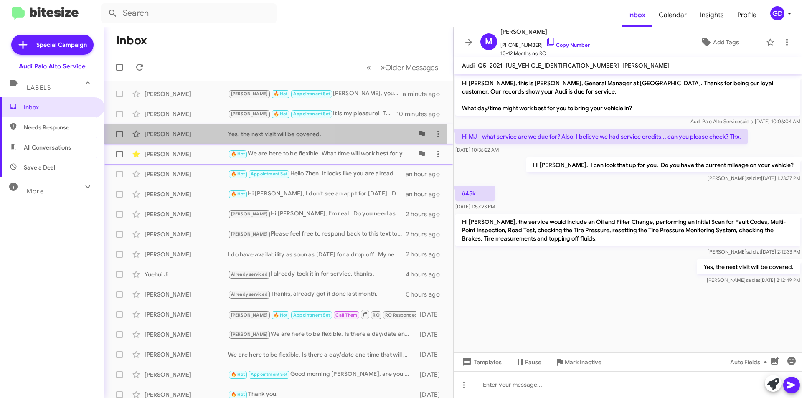
click at [179, 139] on div "Matthew King Yes, the next visit will be covered. 24 minutes ago" at bounding box center [278, 134] width 335 height 17
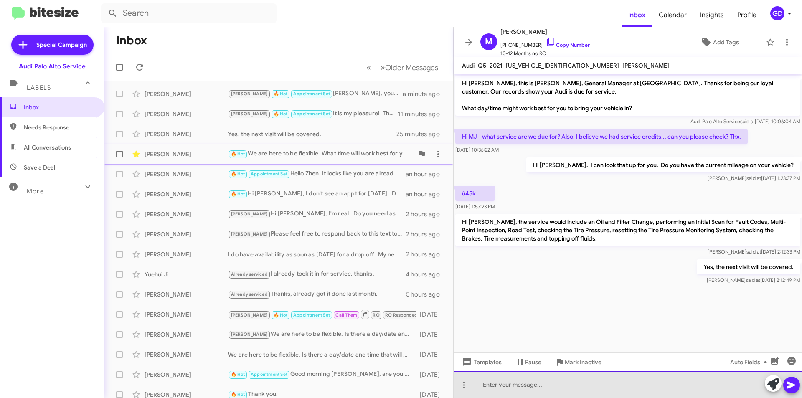
drag, startPoint x: 497, startPoint y: 389, endPoint x: 599, endPoint y: 370, distance: 103.7
click at [498, 390] on div at bounding box center [628, 384] width 348 height 27
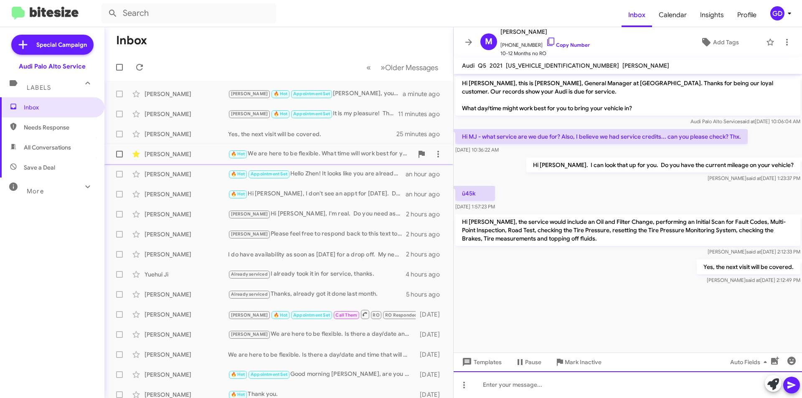
paste div
click at [794, 387] on icon at bounding box center [791, 385] width 10 height 10
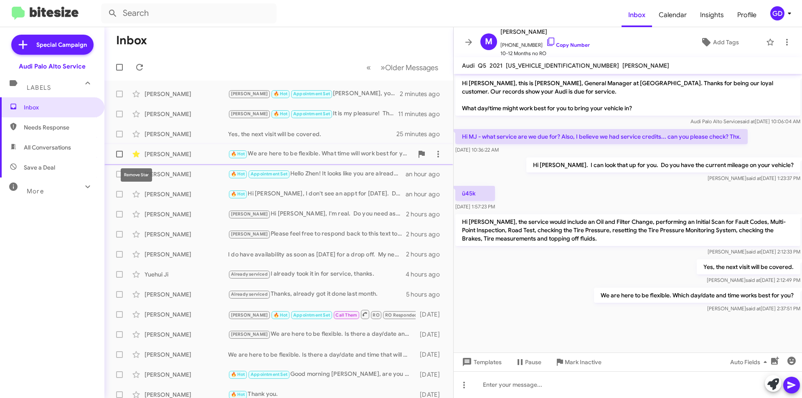
click at [137, 154] on icon at bounding box center [135, 154] width 7 height 7
click at [23, 133] on span "Needs Response" at bounding box center [52, 127] width 104 height 20
type input "in:needs-response"
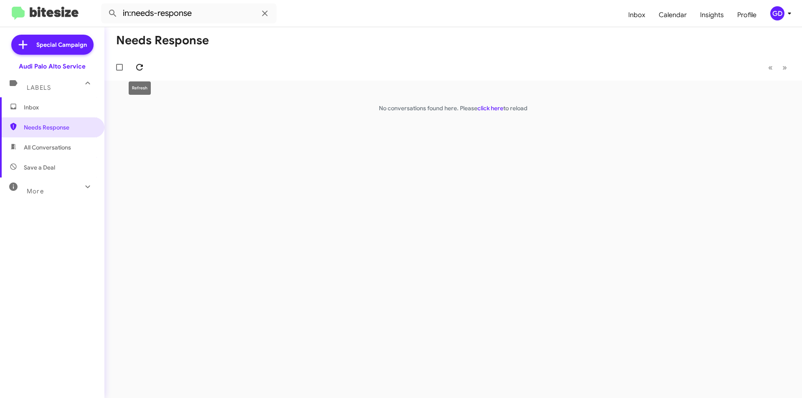
click at [140, 63] on icon at bounding box center [139, 67] width 10 height 10
click at [22, 106] on span "Inbox" at bounding box center [52, 107] width 104 height 20
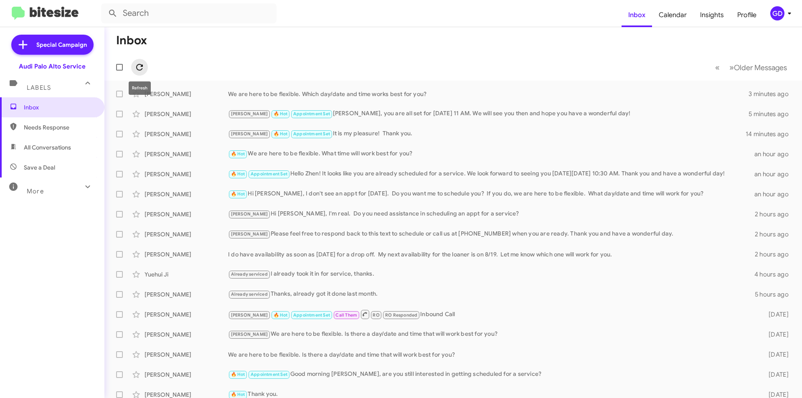
click at [140, 67] on icon at bounding box center [139, 67] width 10 height 10
